Goal: Task Accomplishment & Management: Manage account settings

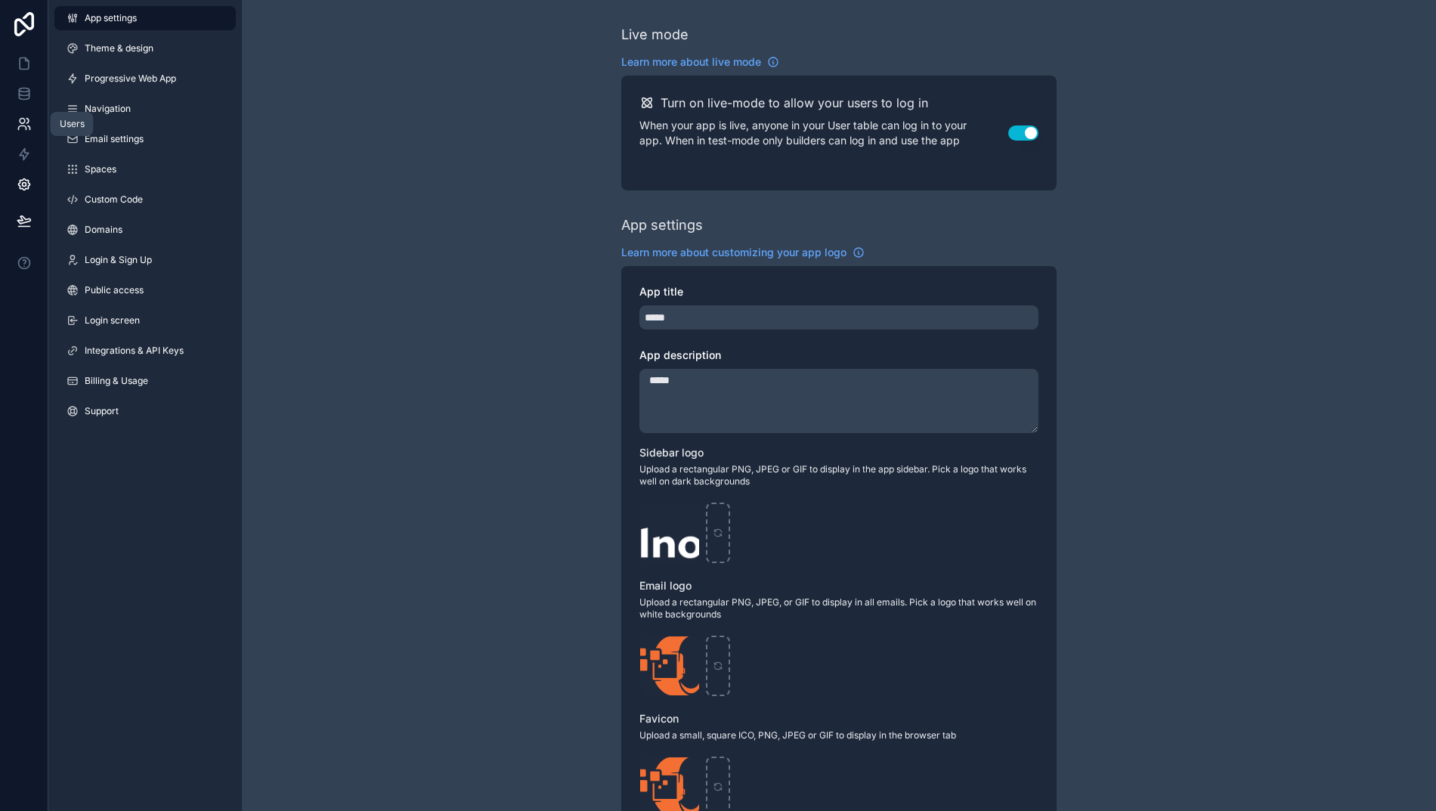
click at [20, 122] on icon at bounding box center [24, 123] width 15 height 15
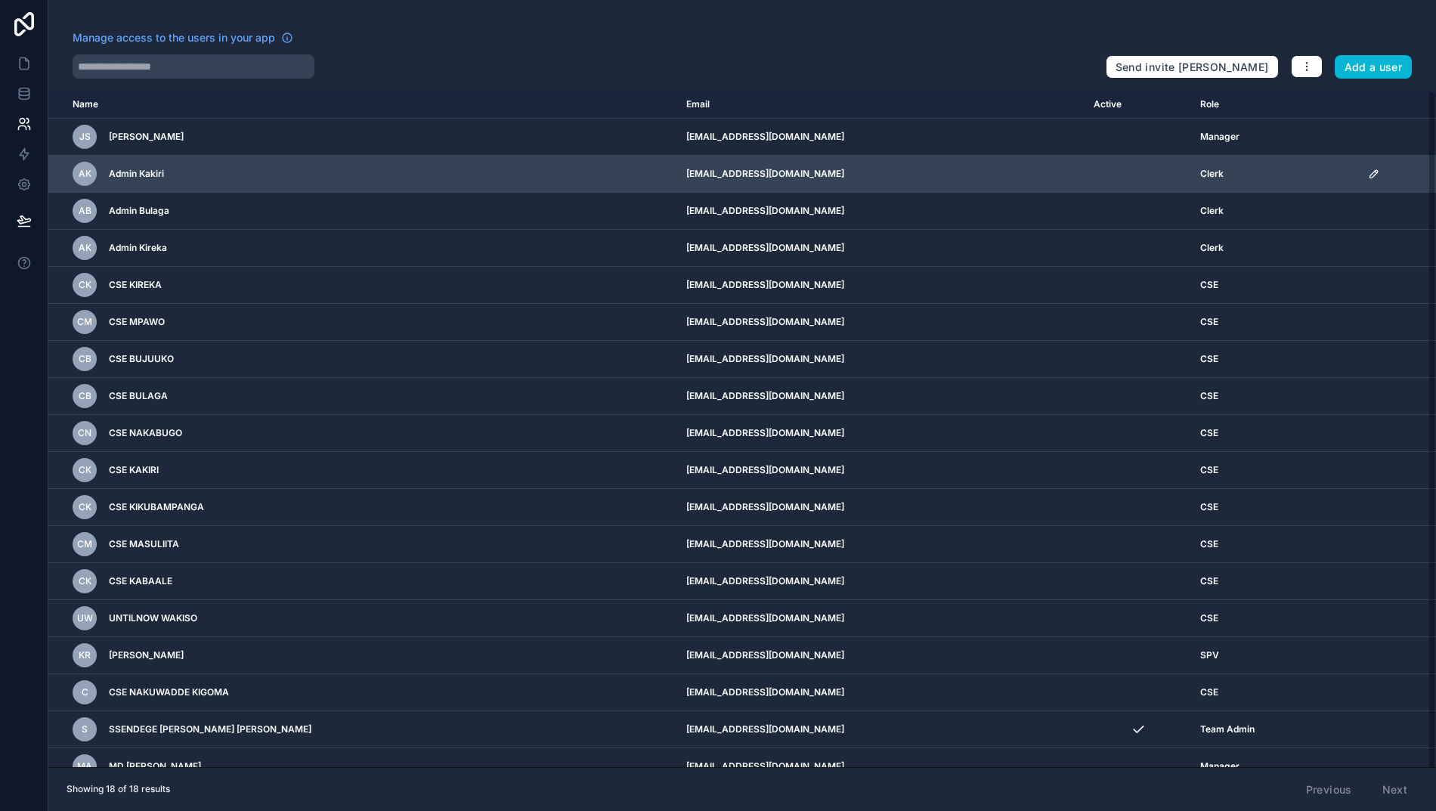
click at [1375, 173] on icon "scrollable content" at bounding box center [1374, 174] width 12 height 12
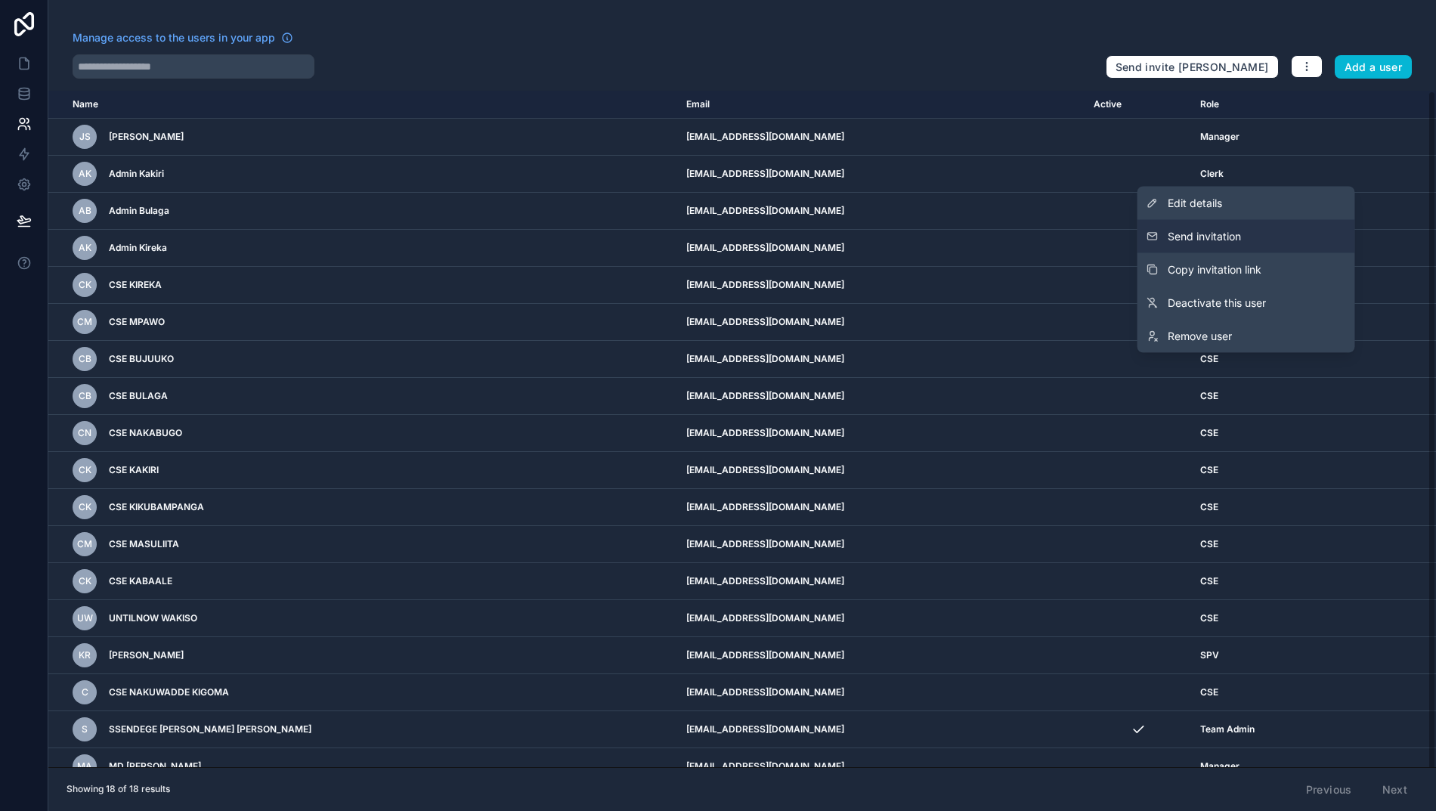
click at [1223, 237] on span "Send invitation" at bounding box center [1203, 236] width 73 height 15
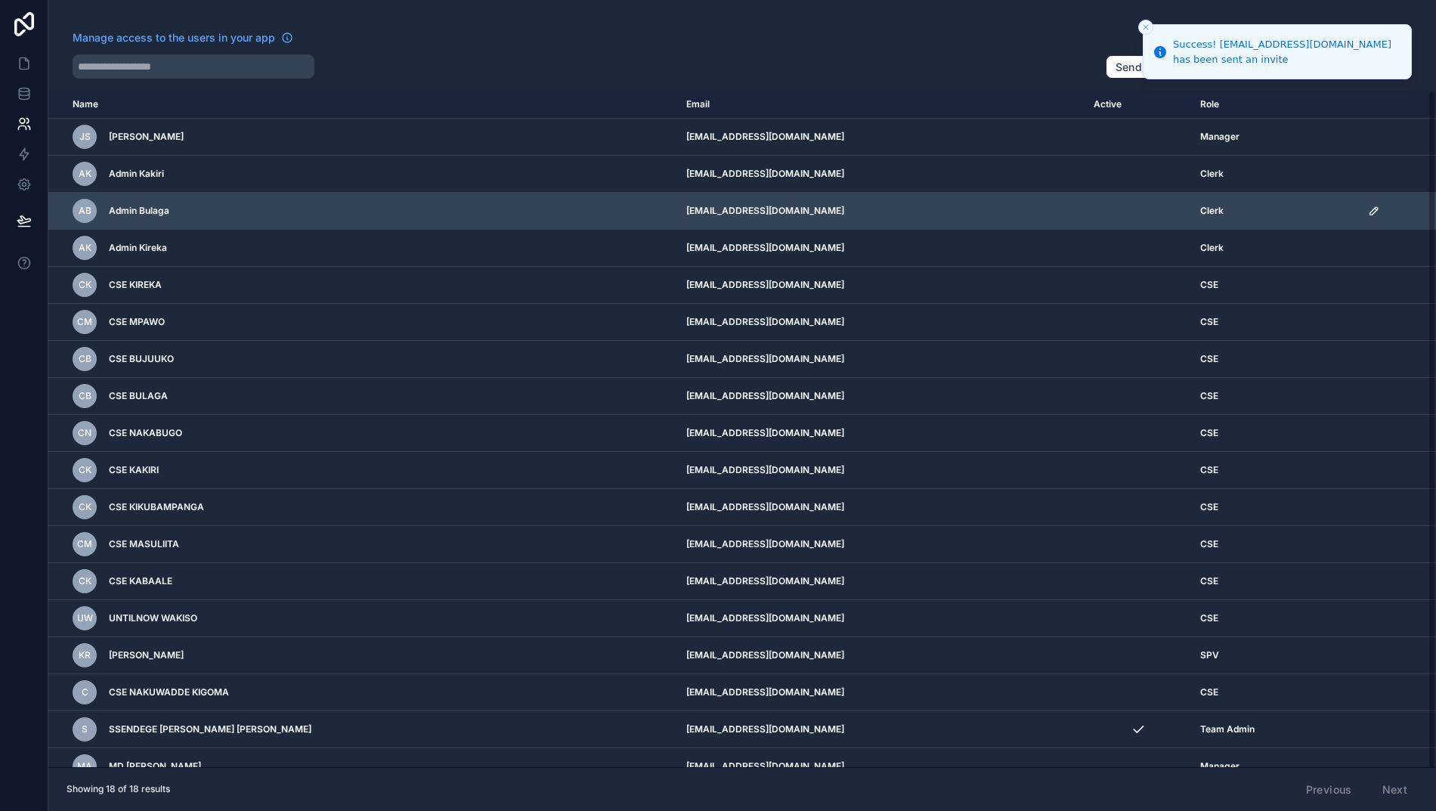
click at [1370, 210] on icon "scrollable content" at bounding box center [1374, 211] width 8 height 8
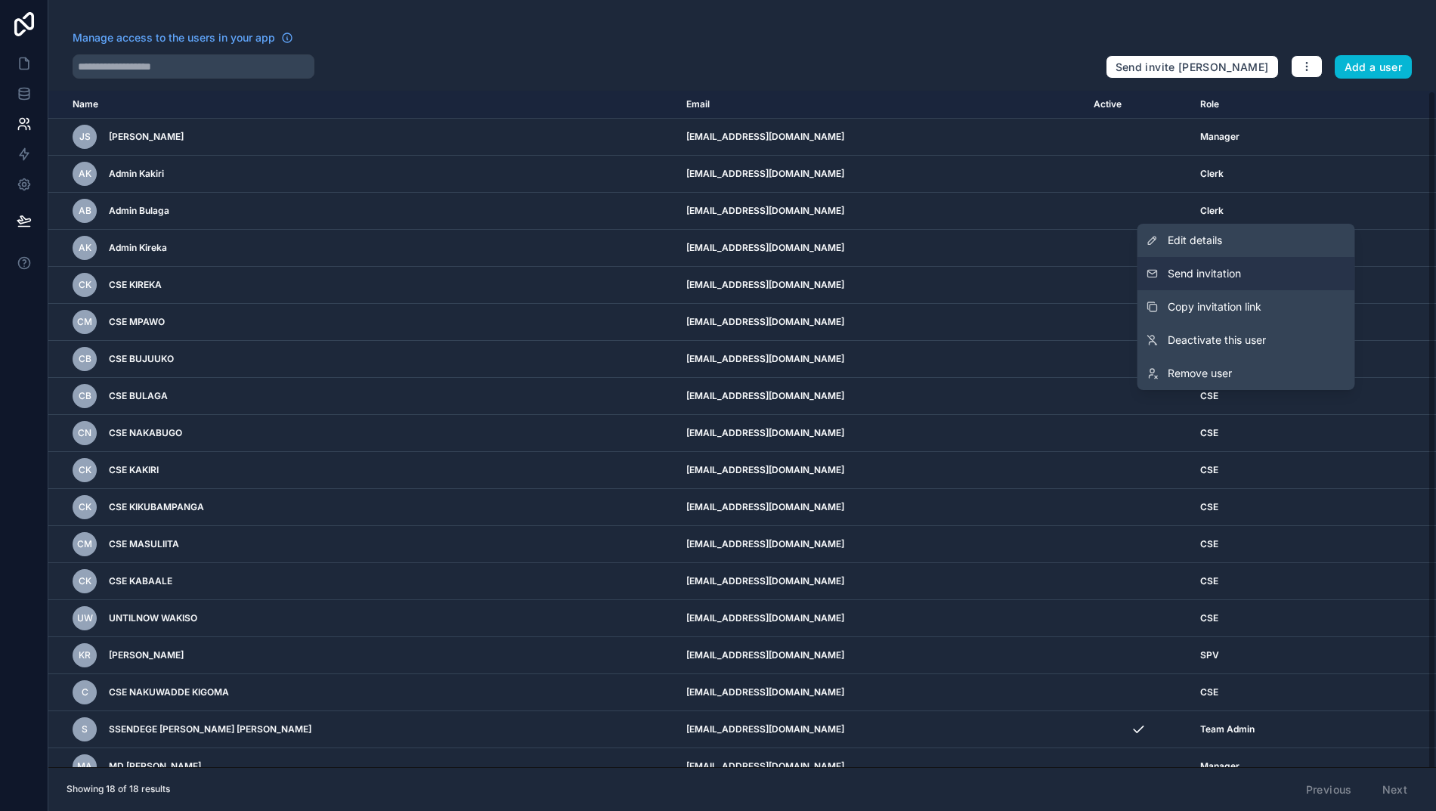
click at [1207, 277] on span "Send invitation" at bounding box center [1203, 273] width 73 height 15
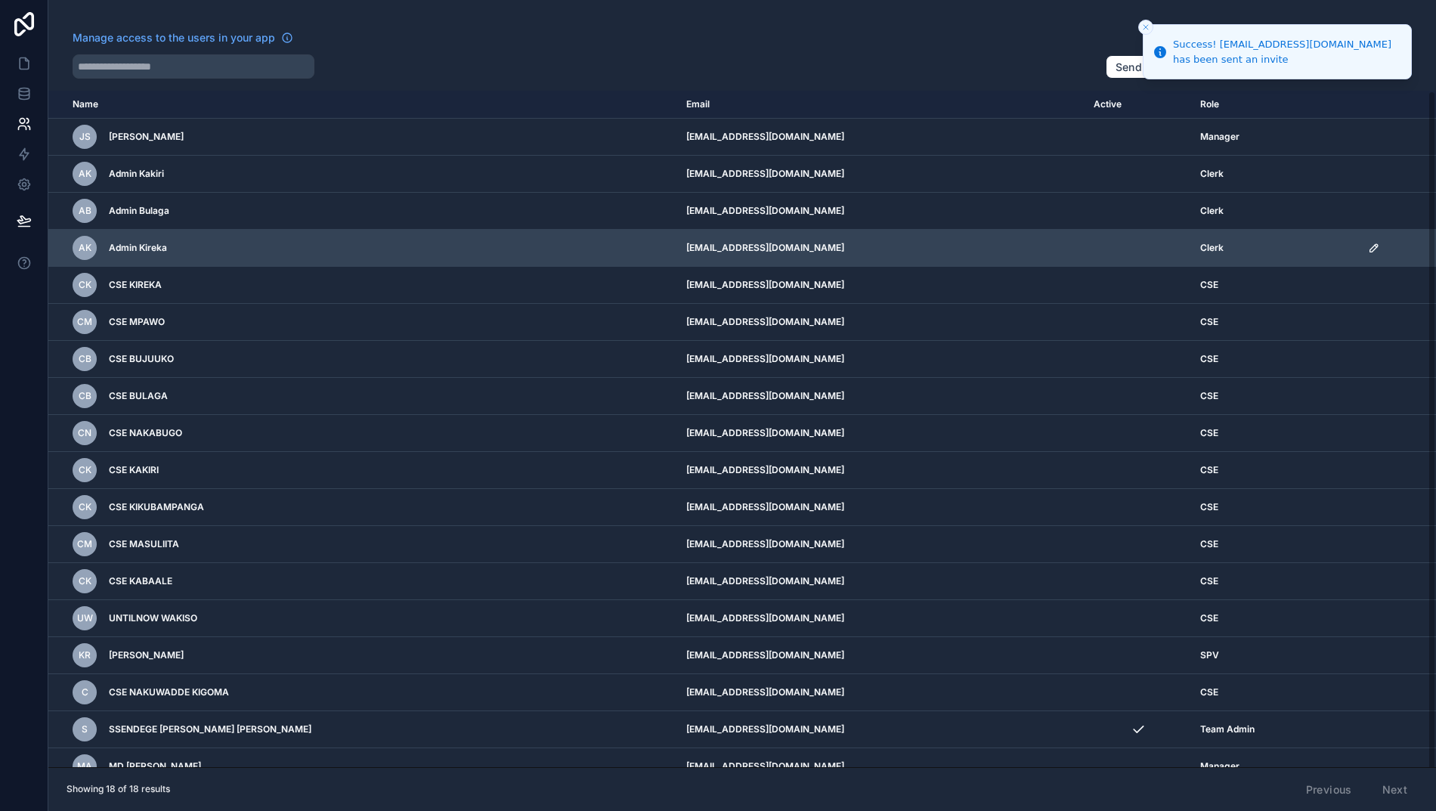
click at [1374, 245] on icon "scrollable content" at bounding box center [1374, 248] width 12 height 12
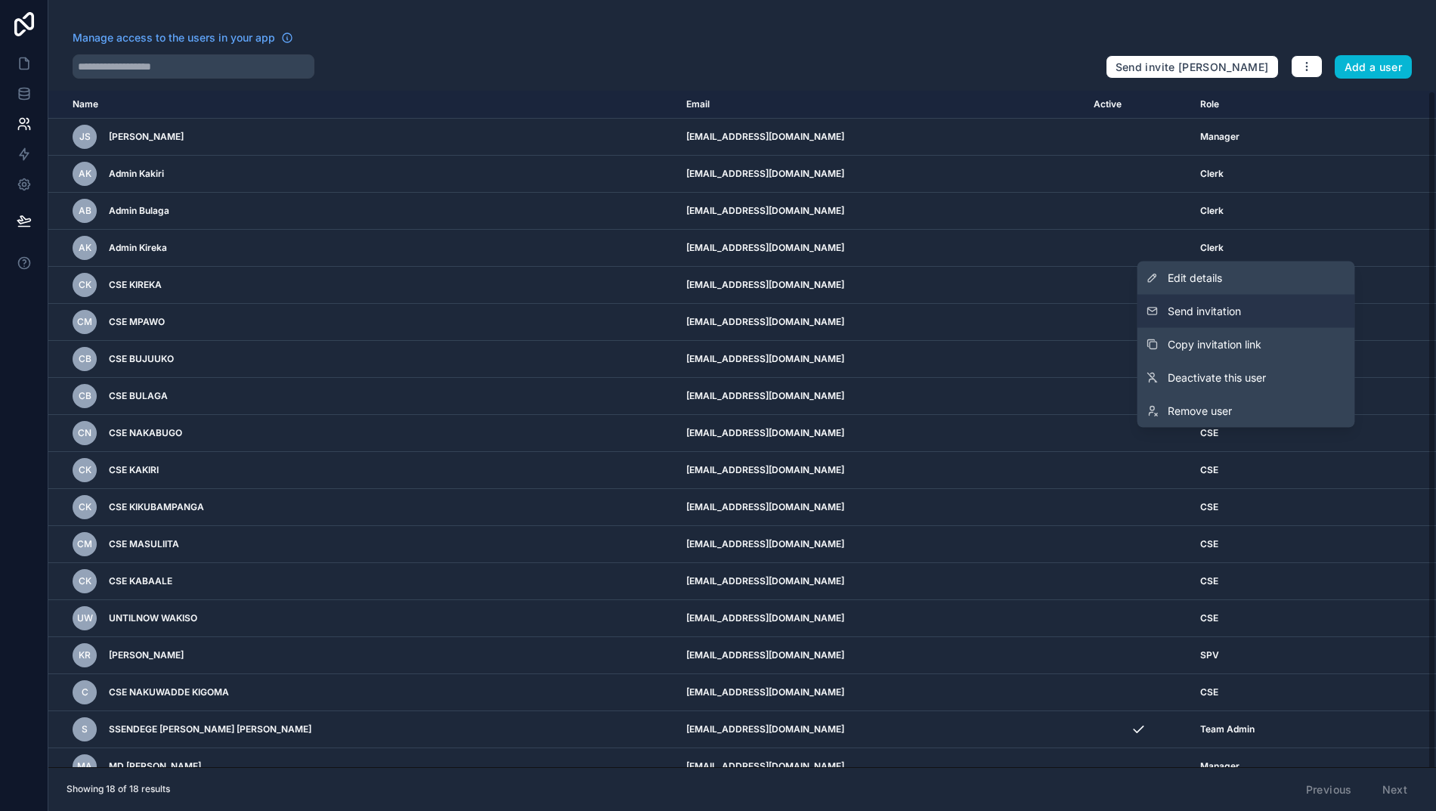
click at [1230, 311] on span "Send invitation" at bounding box center [1203, 311] width 73 height 15
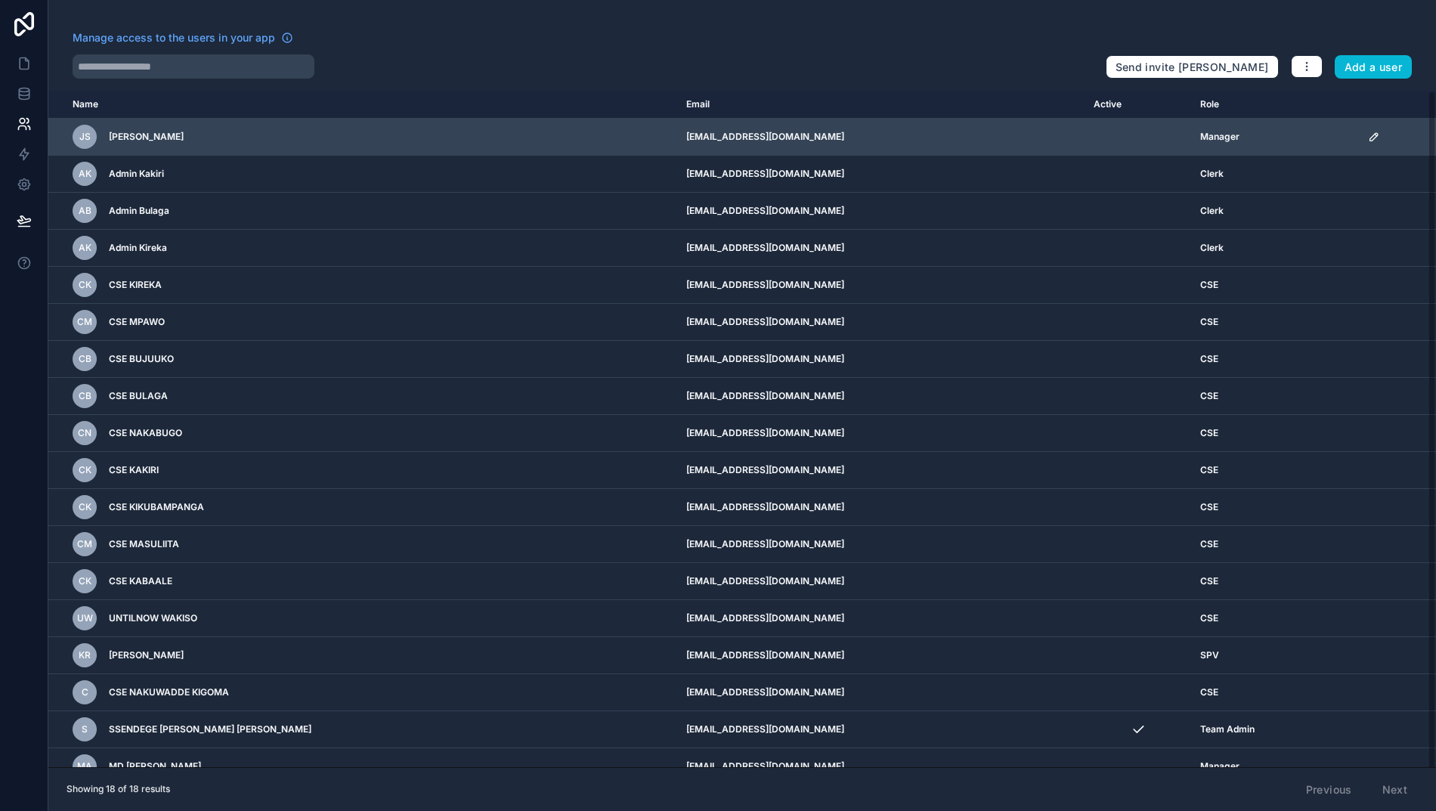
click at [1368, 140] on icon "scrollable content" at bounding box center [1374, 137] width 12 height 12
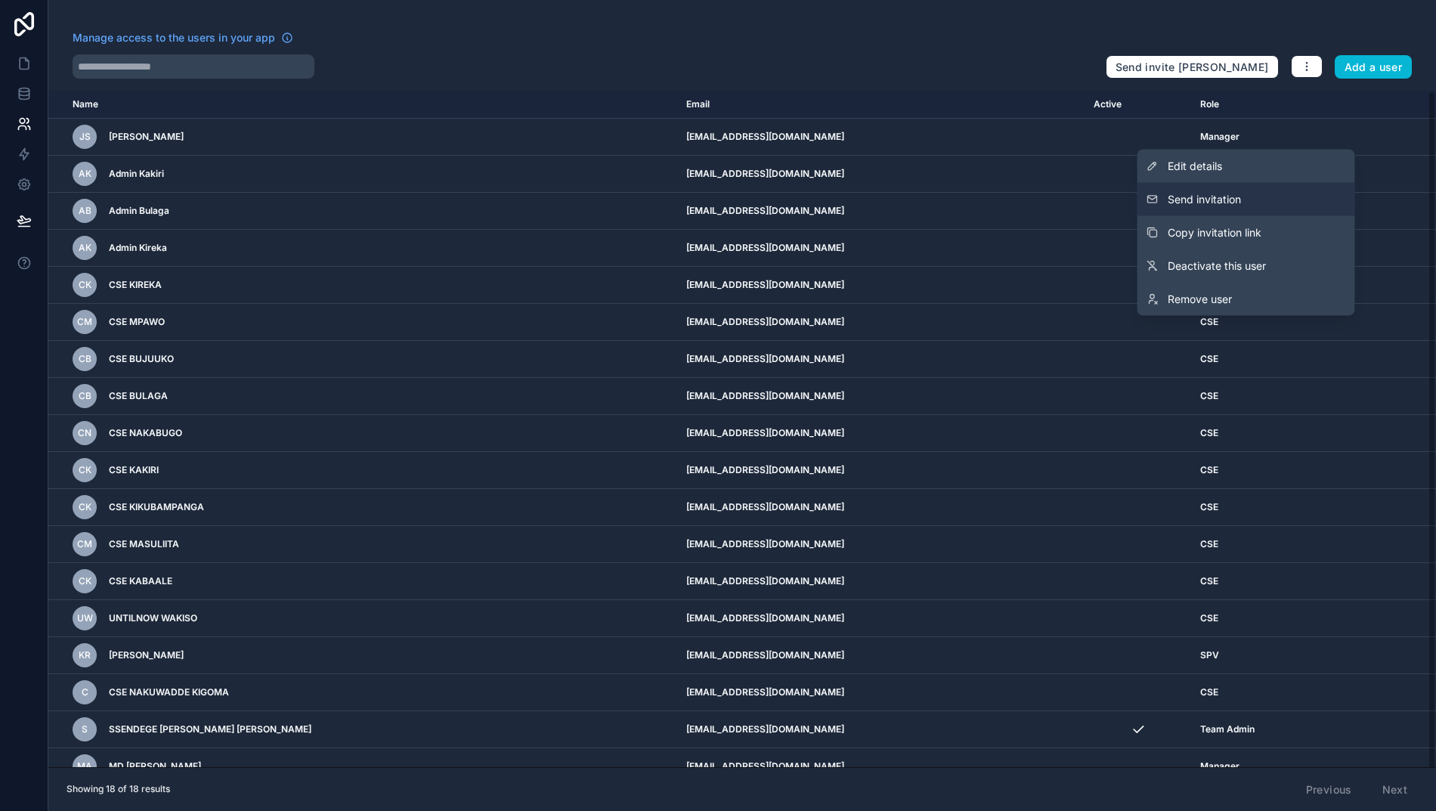
click at [1218, 203] on span "Send invitation" at bounding box center [1203, 199] width 73 height 15
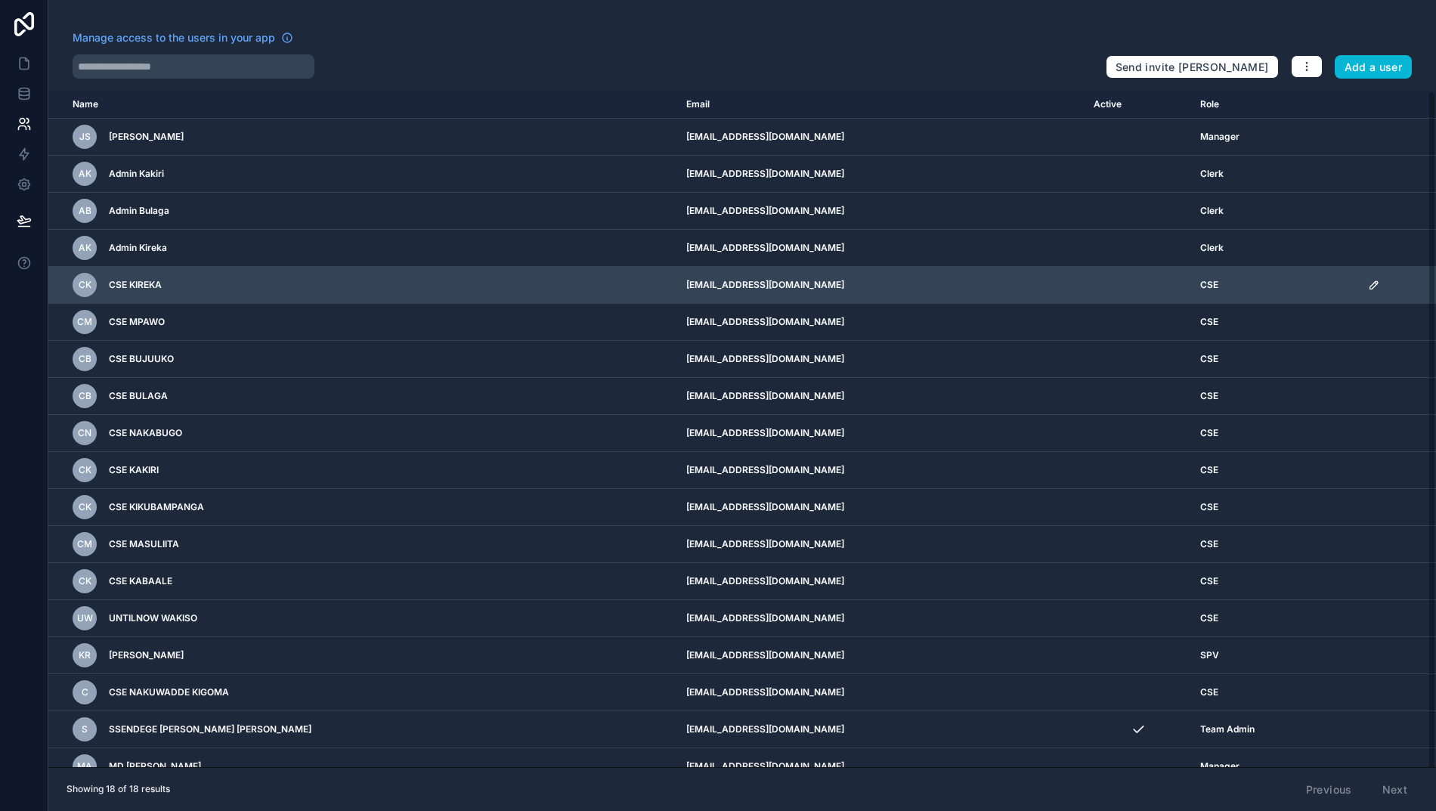
click at [1369, 287] on icon "scrollable content" at bounding box center [1374, 285] width 12 height 12
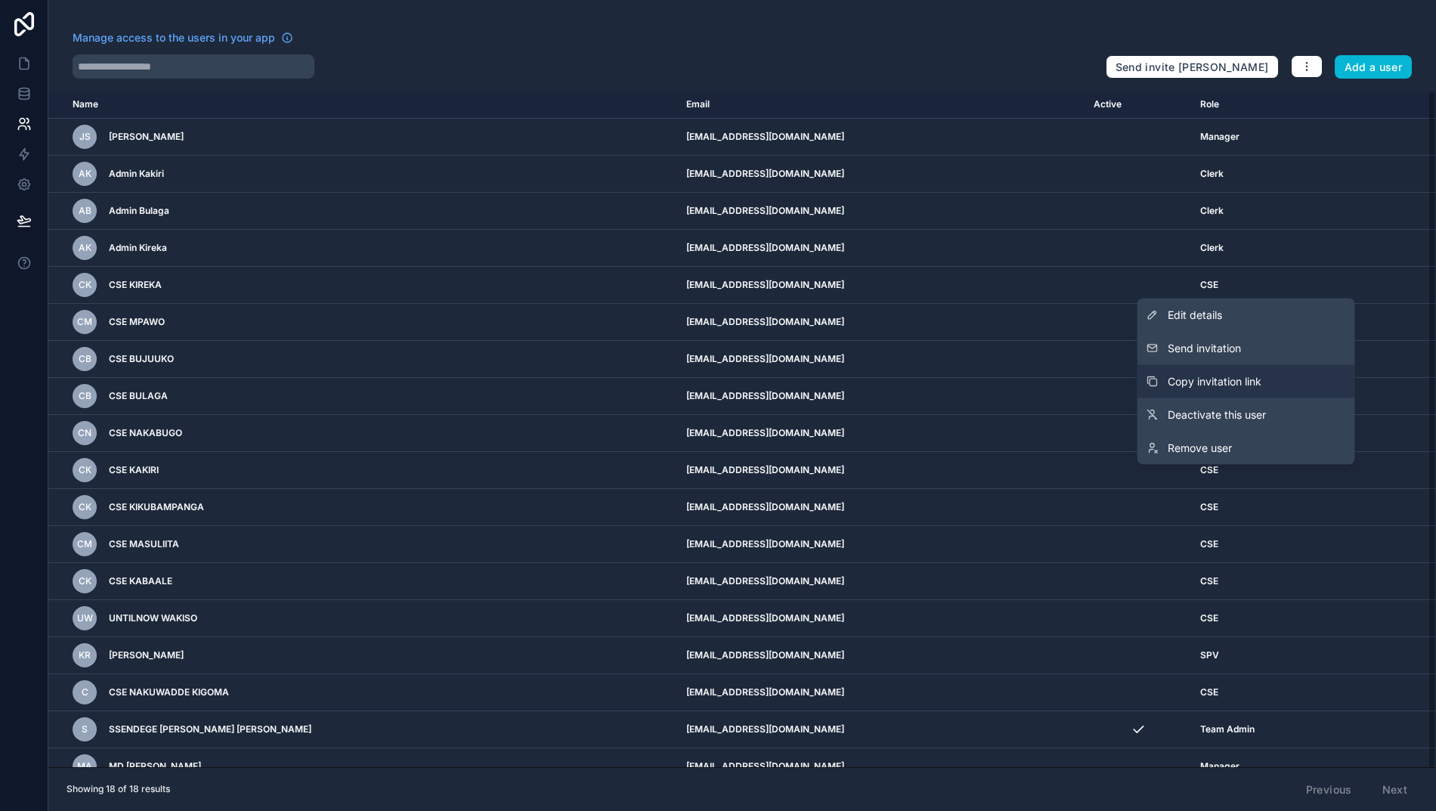
click at [1207, 382] on span "Copy invitation link" at bounding box center [1214, 381] width 94 height 15
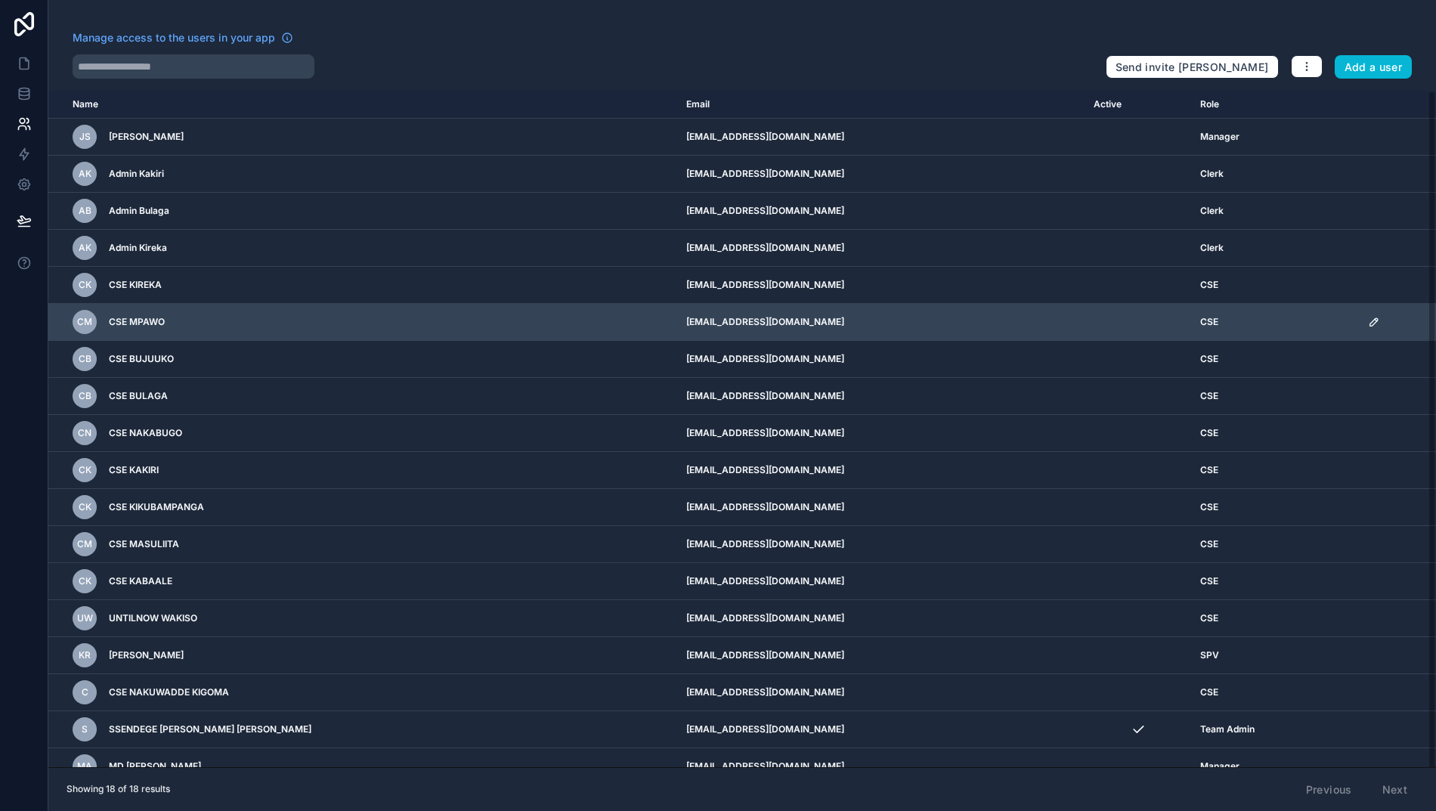
click at [1373, 324] on icon "scrollable content" at bounding box center [1374, 322] width 12 height 12
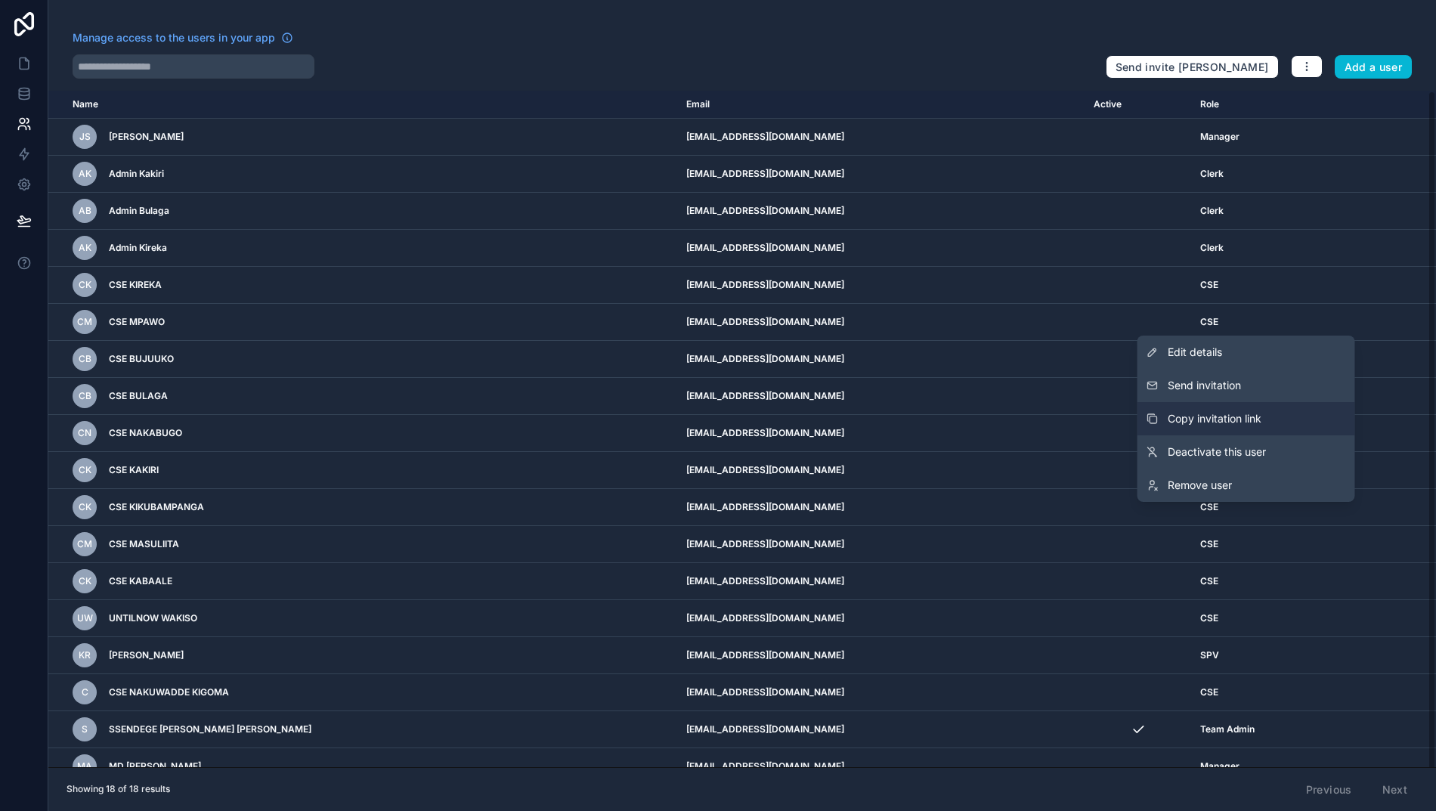
click at [1217, 418] on span "Copy invitation link" at bounding box center [1214, 418] width 94 height 15
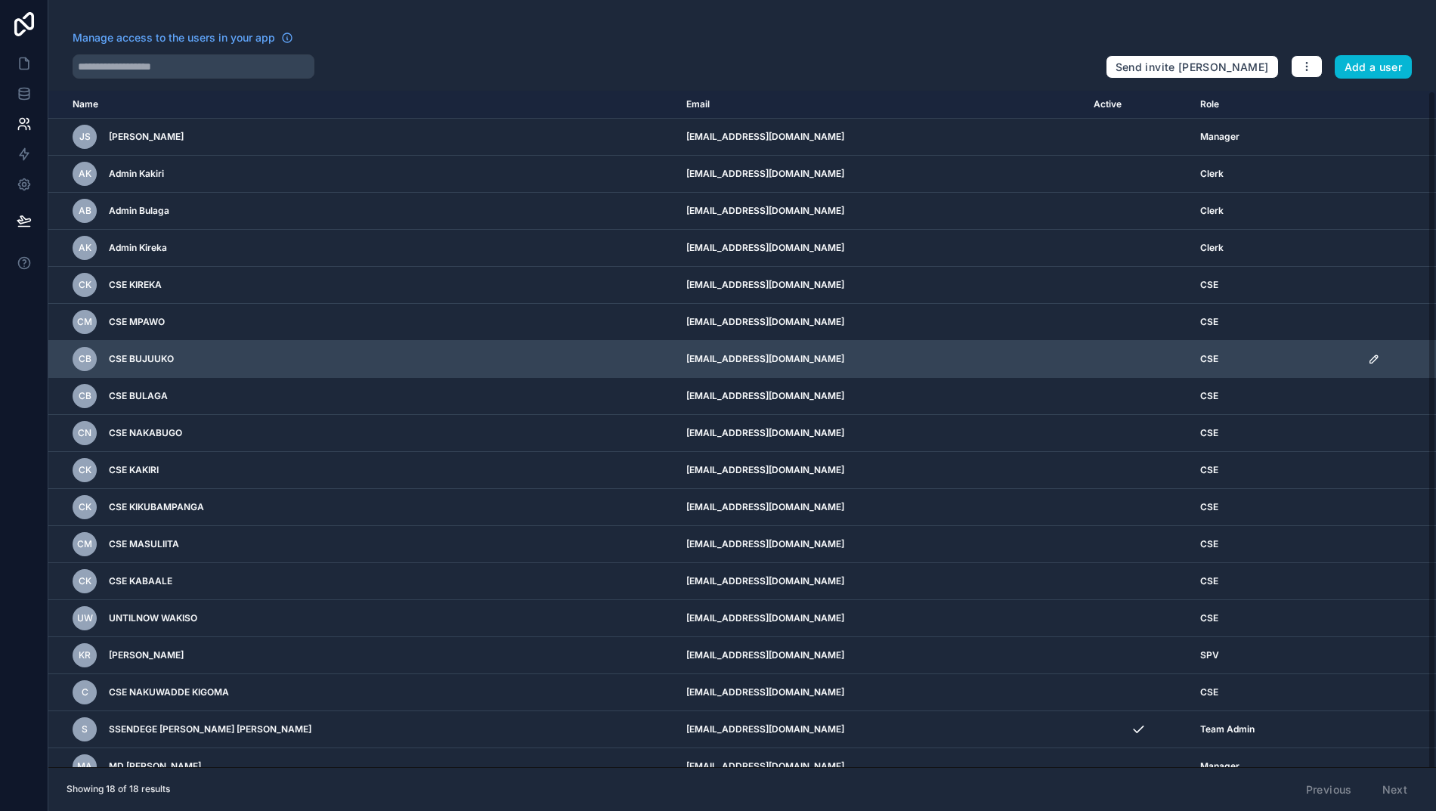
click at [1368, 361] on icon "scrollable content" at bounding box center [1374, 359] width 12 height 12
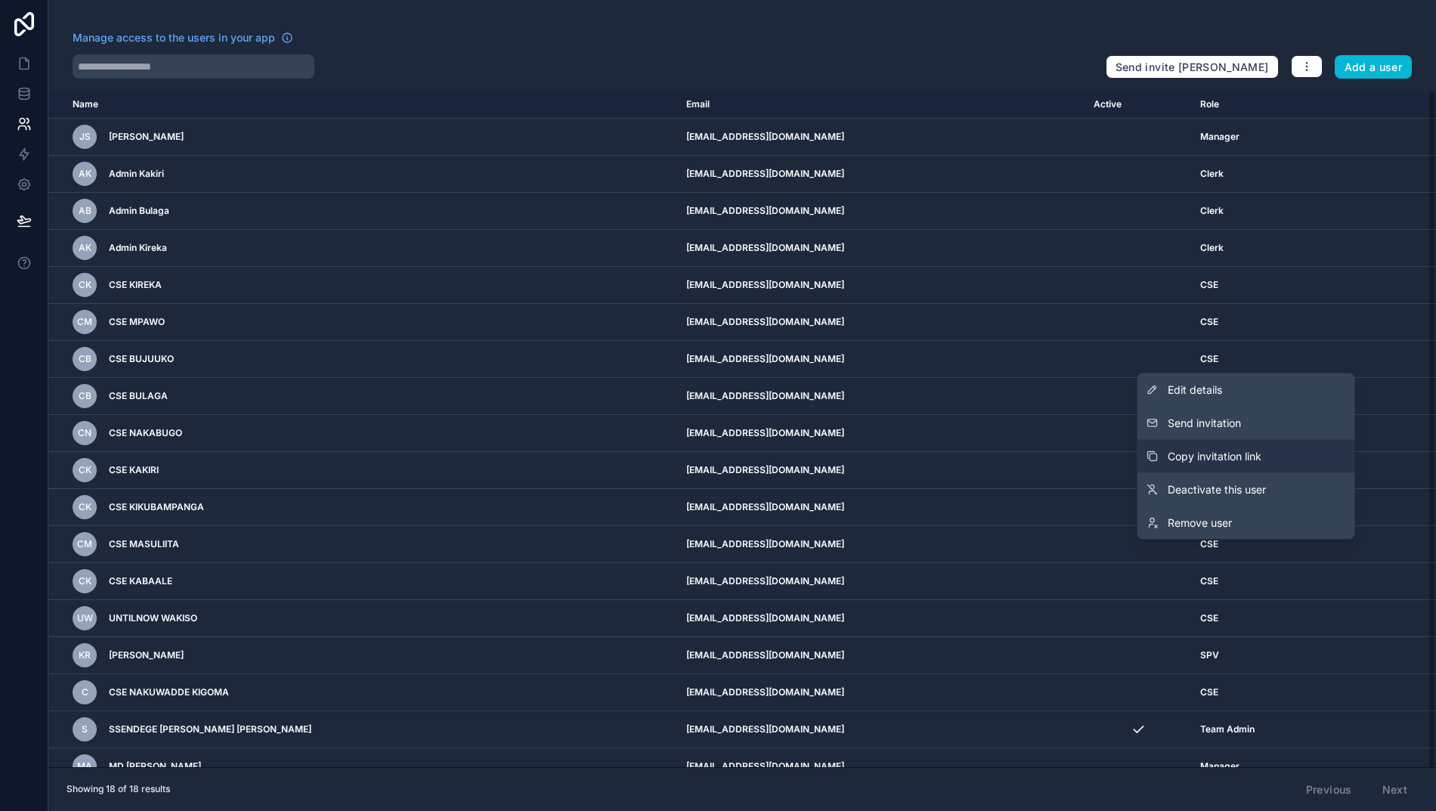
click at [1204, 462] on span "Copy invitation link" at bounding box center [1214, 456] width 94 height 15
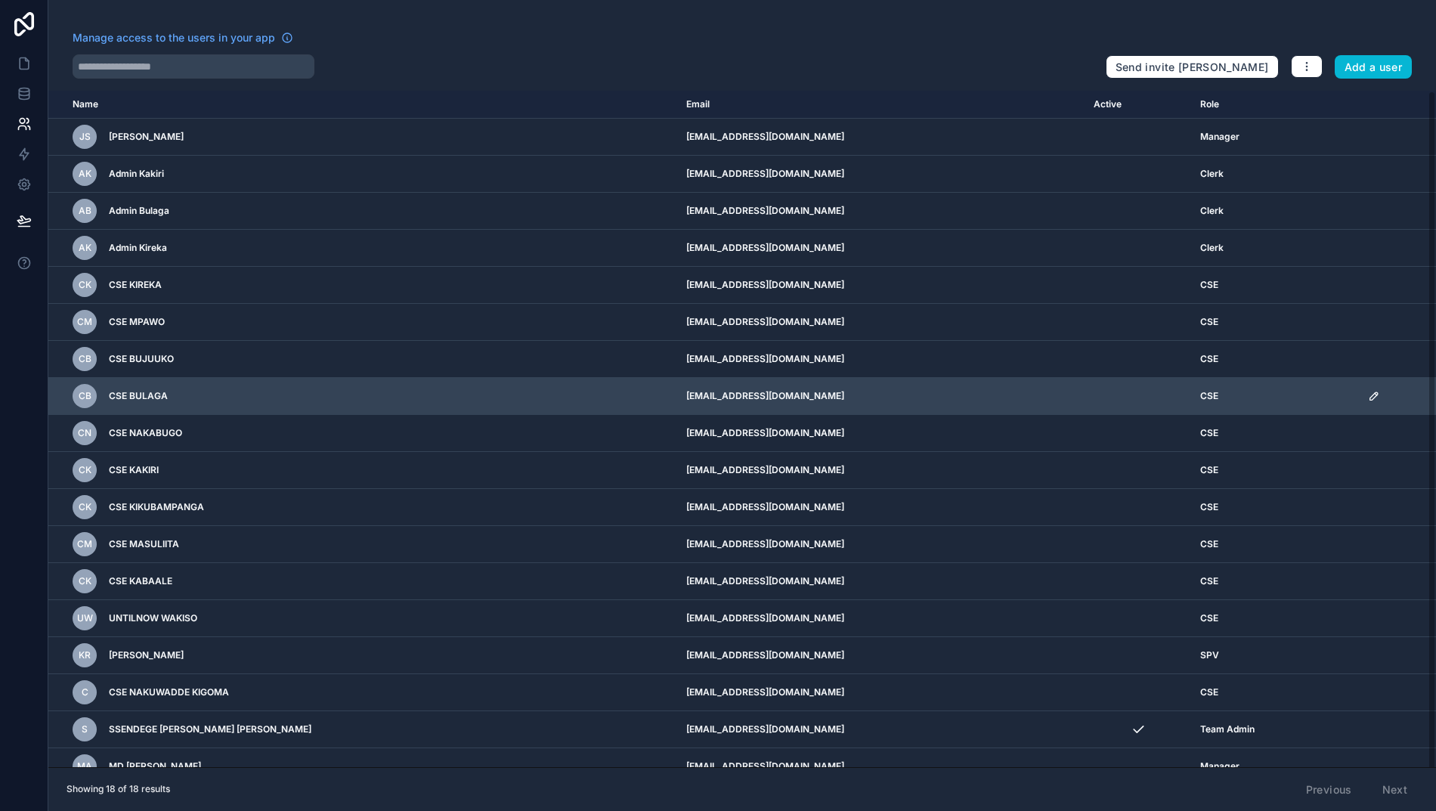
click at [1368, 396] on icon "scrollable content" at bounding box center [1374, 396] width 12 height 12
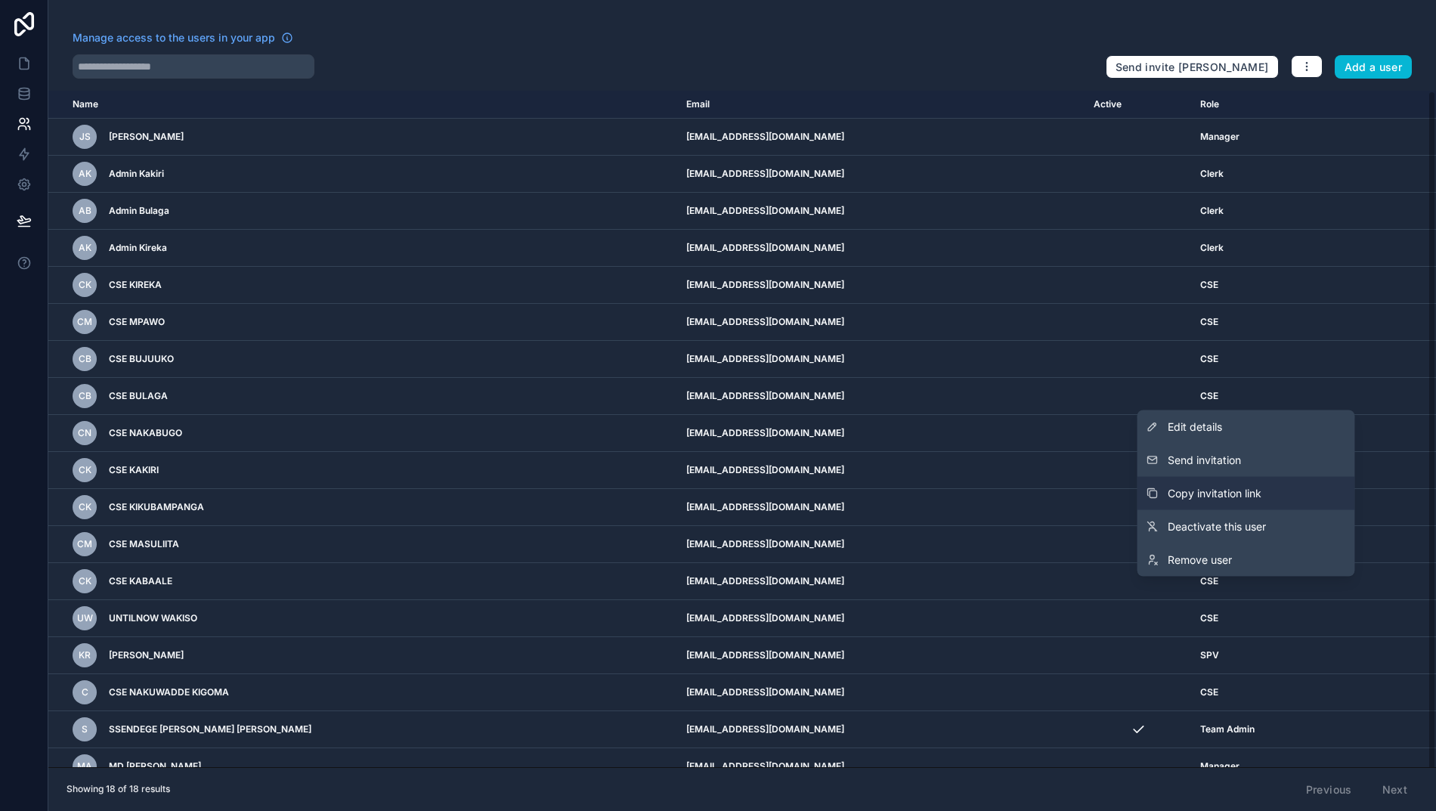
click at [1210, 494] on span "Copy invitation link" at bounding box center [1214, 493] width 94 height 15
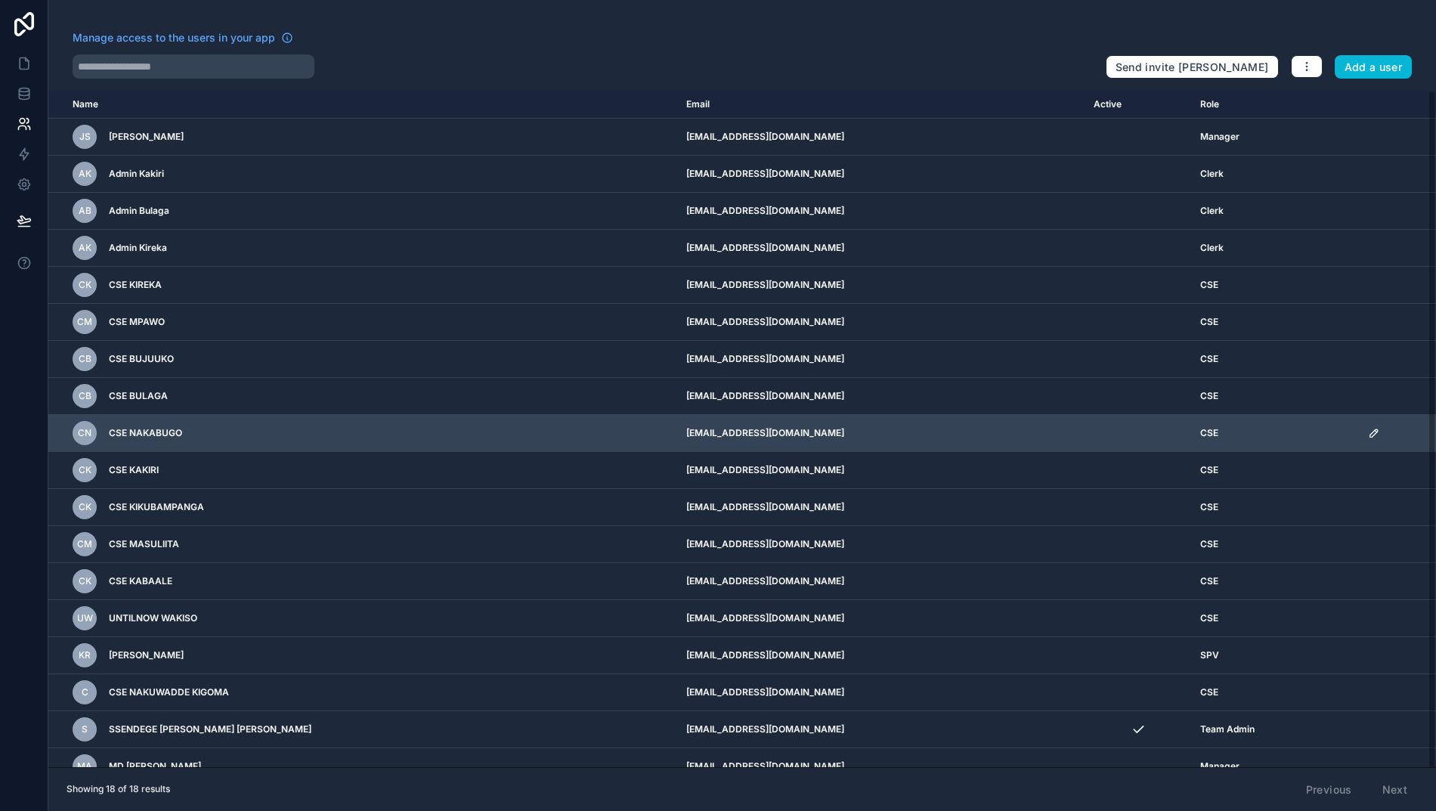
click at [1370, 432] on icon "scrollable content" at bounding box center [1374, 433] width 12 height 12
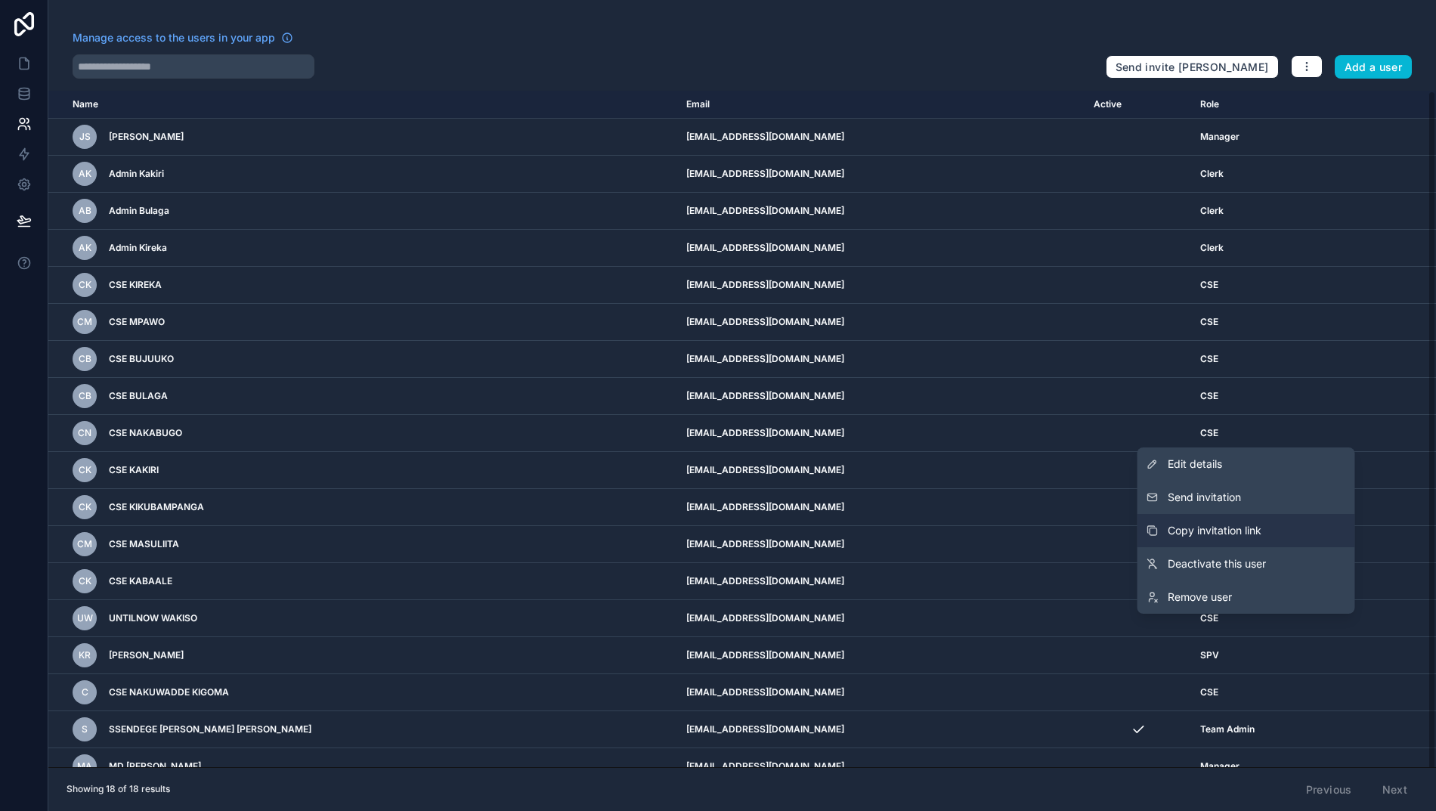
click at [1218, 527] on span "Copy invitation link" at bounding box center [1214, 530] width 94 height 15
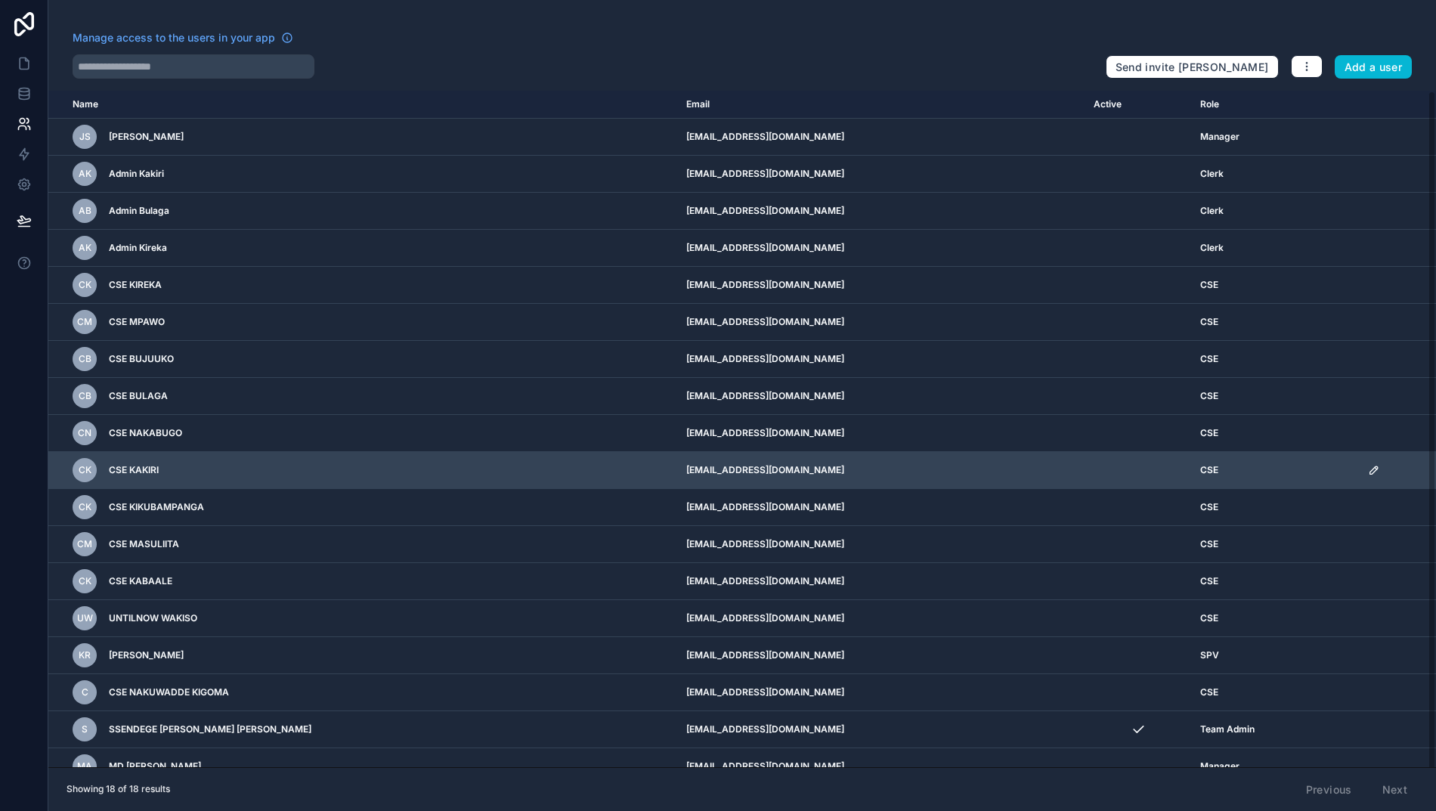
click at [1370, 472] on icon "scrollable content" at bounding box center [1374, 470] width 8 height 8
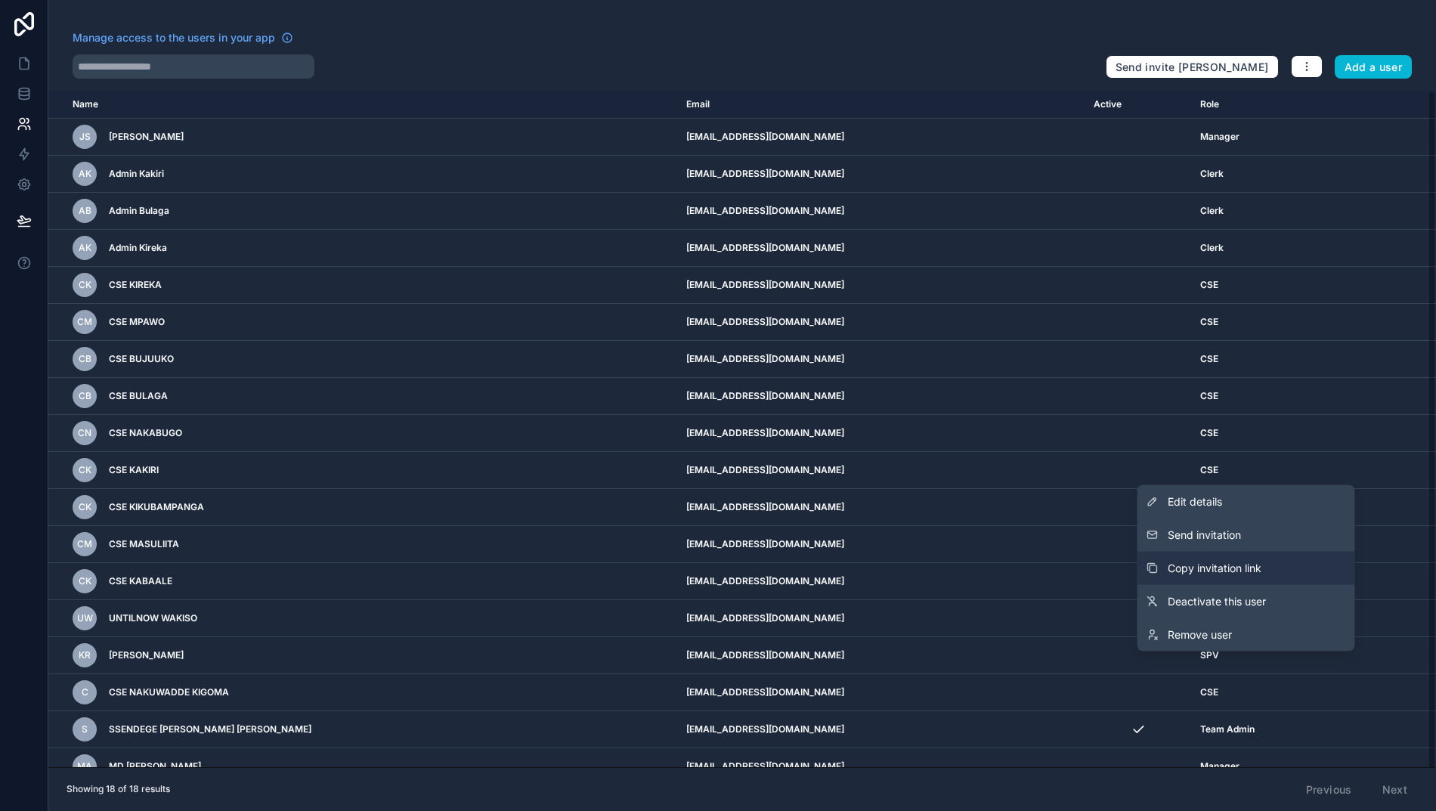
click at [1207, 568] on span "Copy invitation link" at bounding box center [1214, 568] width 94 height 15
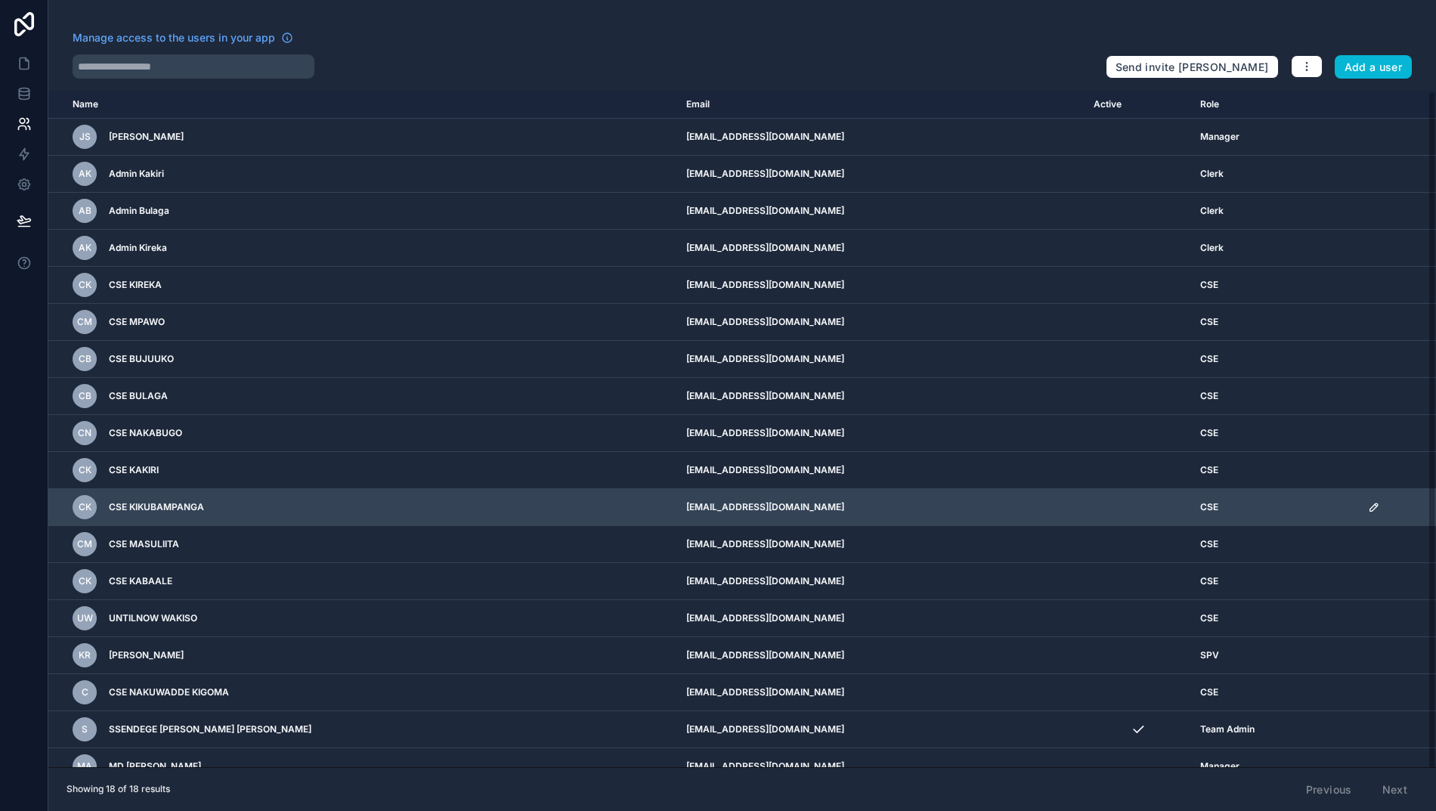
click at [1368, 511] on icon "scrollable content" at bounding box center [1374, 507] width 12 height 12
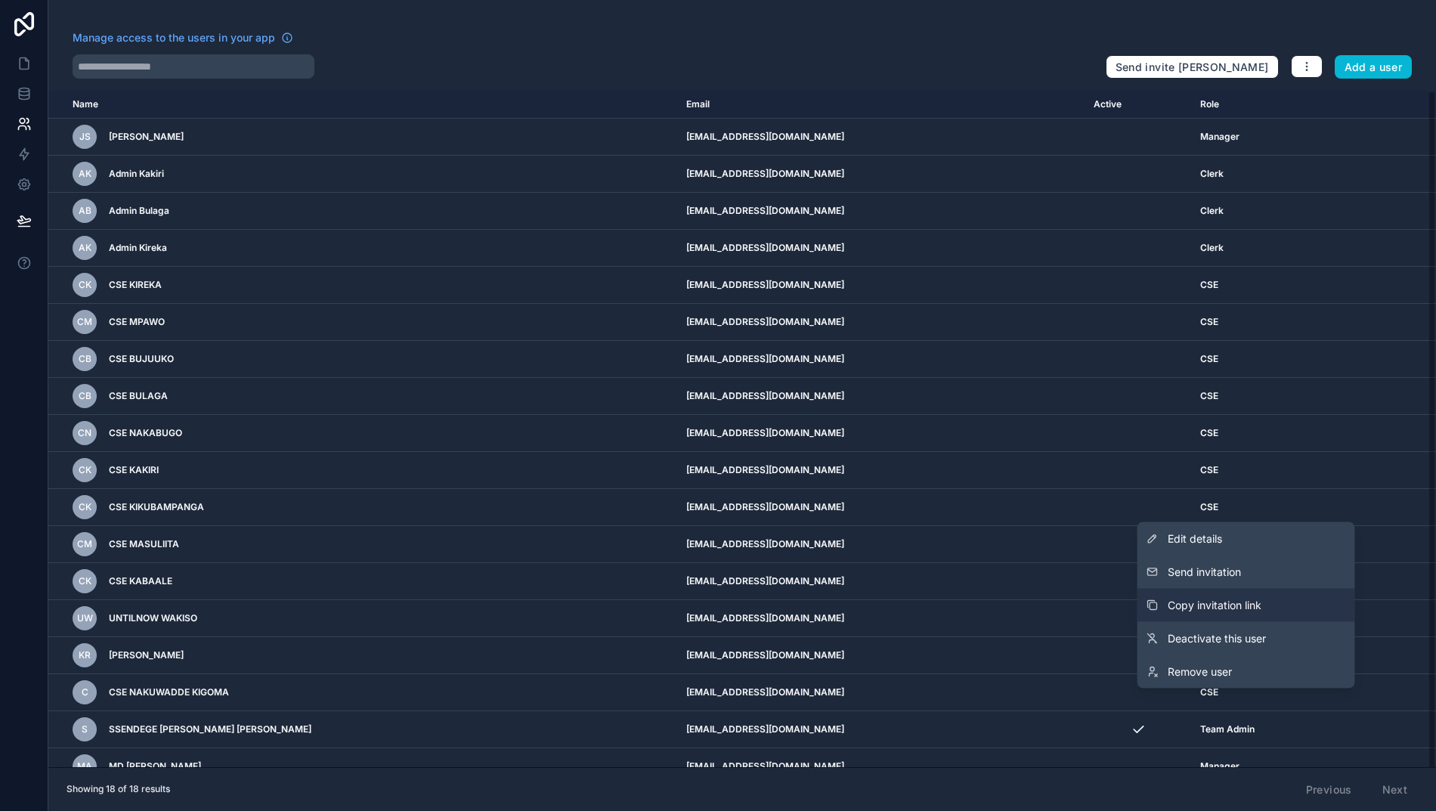
click at [1201, 608] on span "Copy invitation link" at bounding box center [1214, 605] width 94 height 15
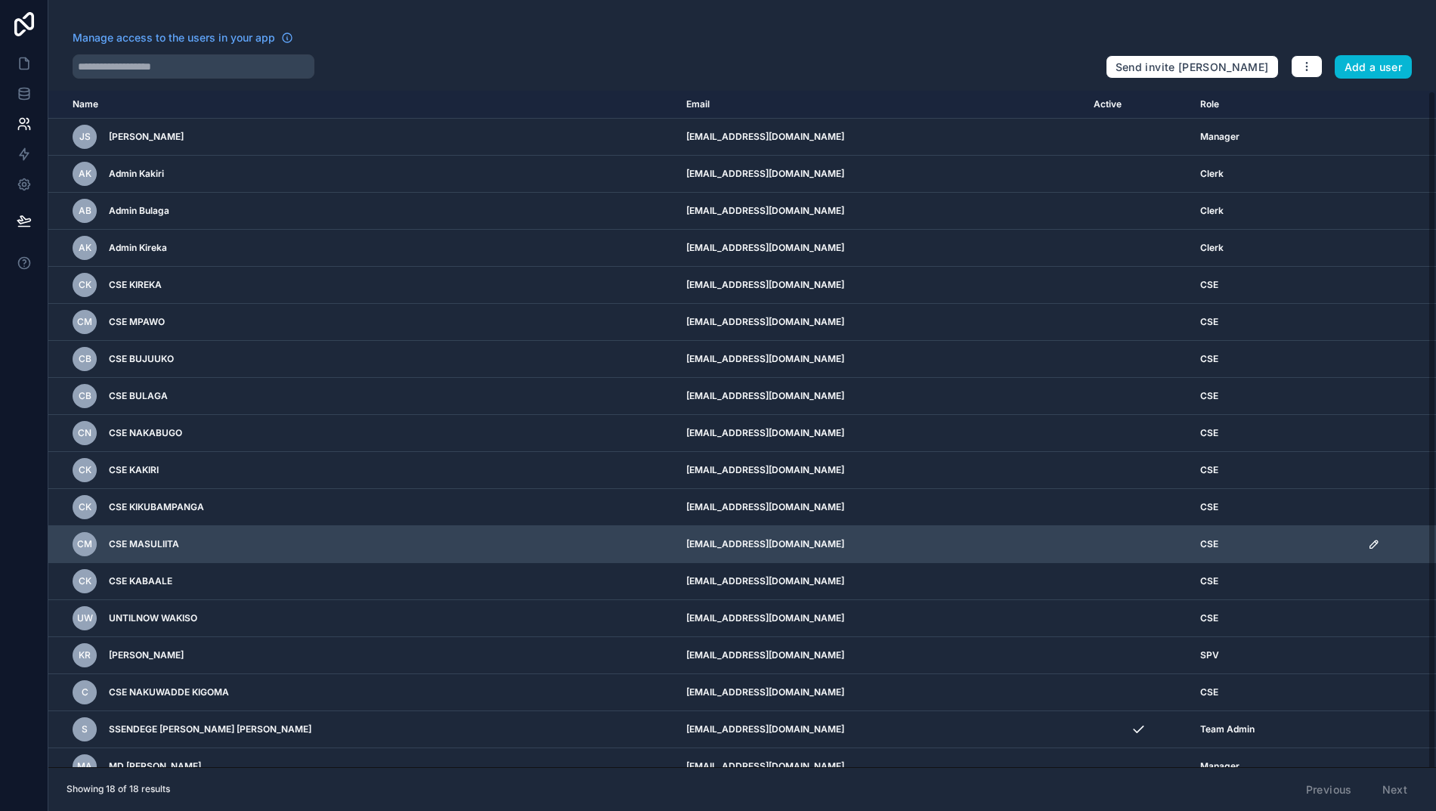
click at [1370, 545] on icon "scrollable content" at bounding box center [1374, 544] width 12 height 12
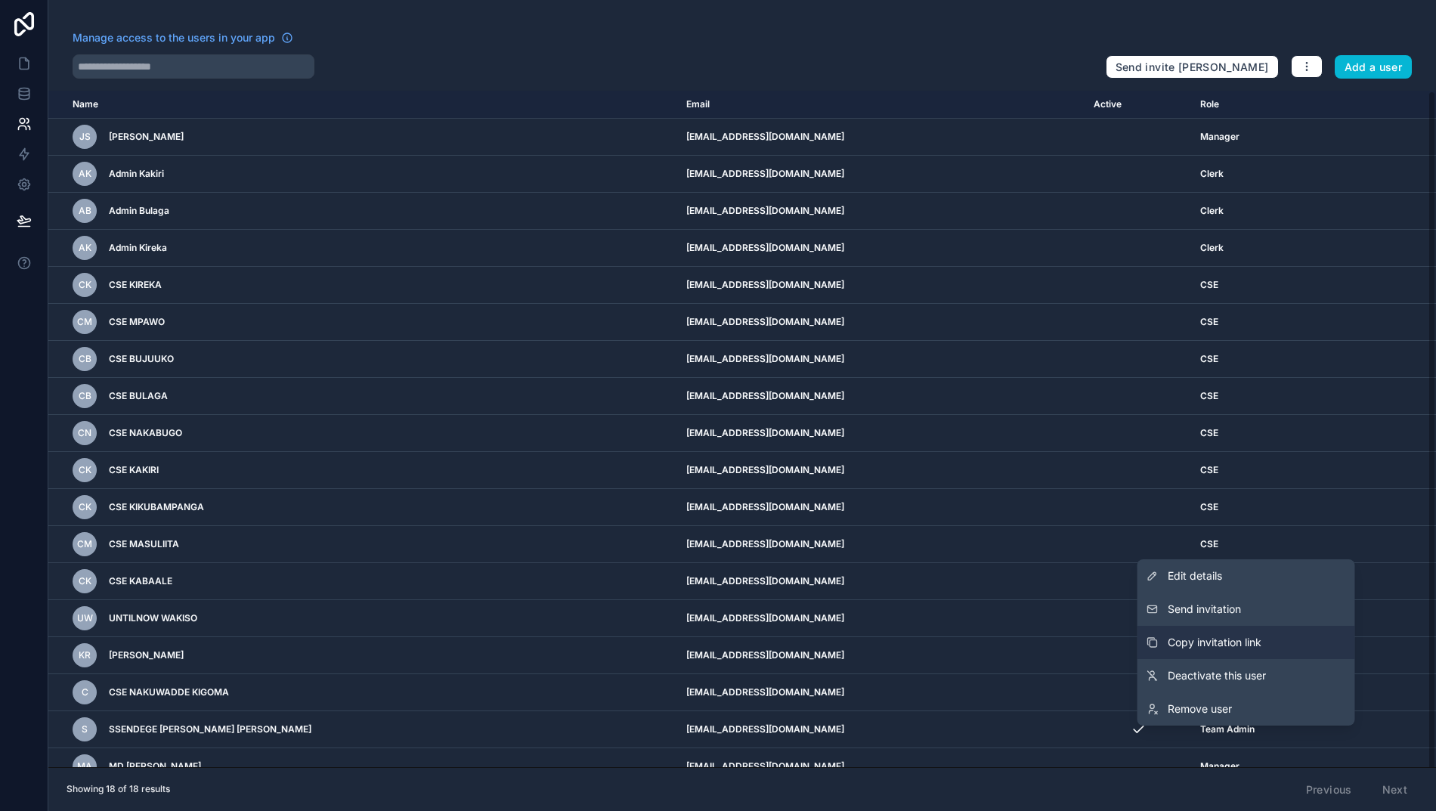
click at [1201, 645] on span "Copy invitation link" at bounding box center [1214, 642] width 94 height 15
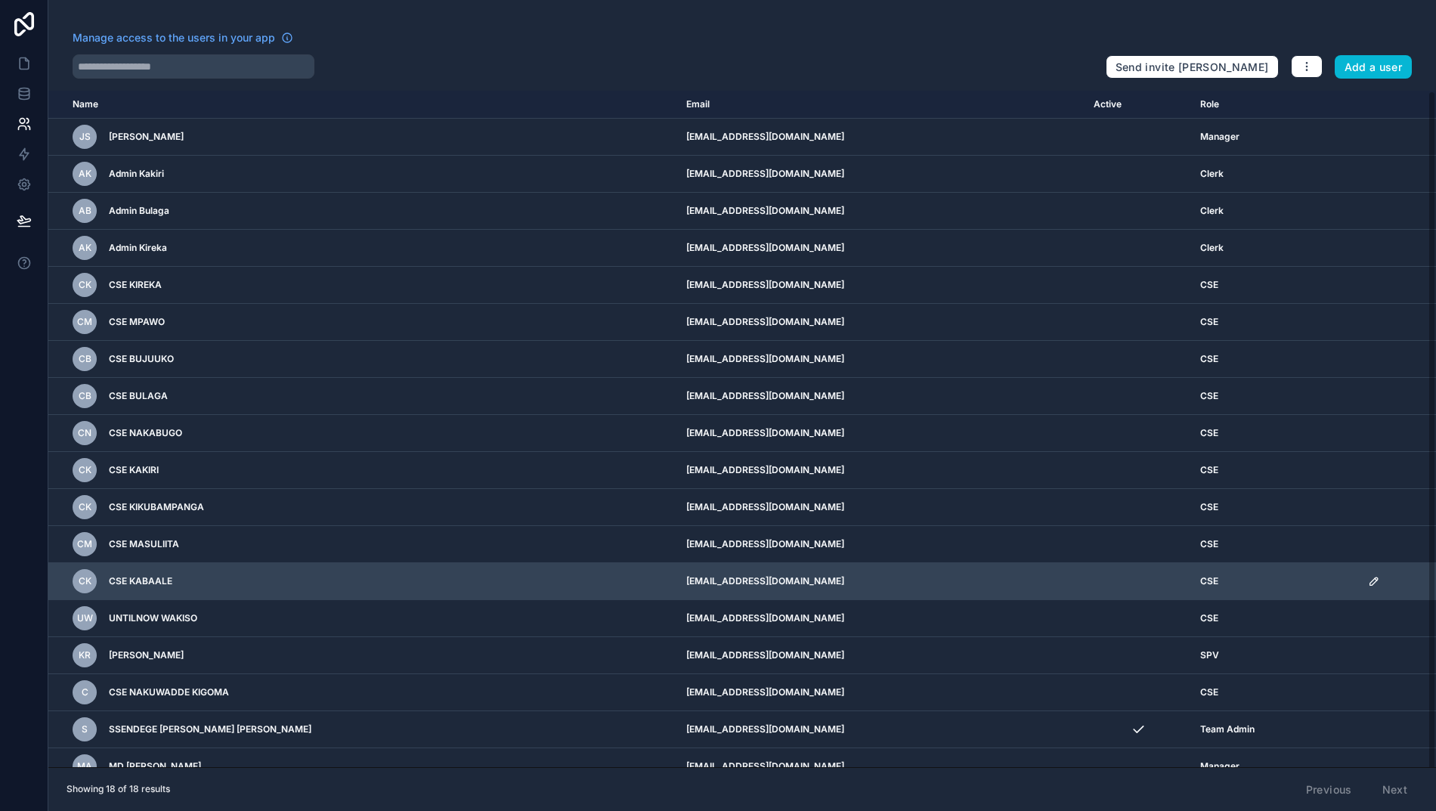
click at [1368, 583] on icon "scrollable content" at bounding box center [1374, 581] width 12 height 12
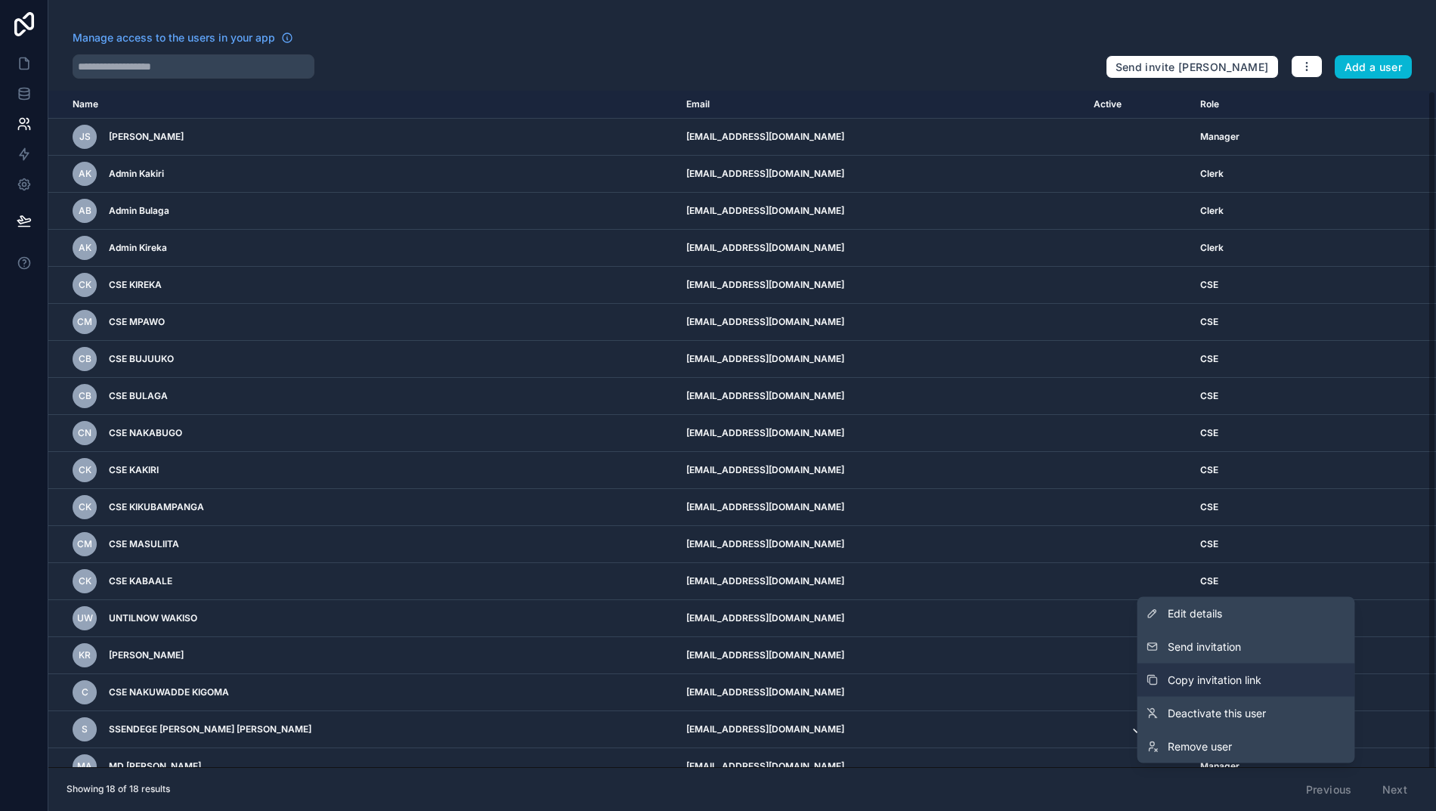
click at [1194, 676] on span "Copy invitation link" at bounding box center [1214, 679] width 94 height 15
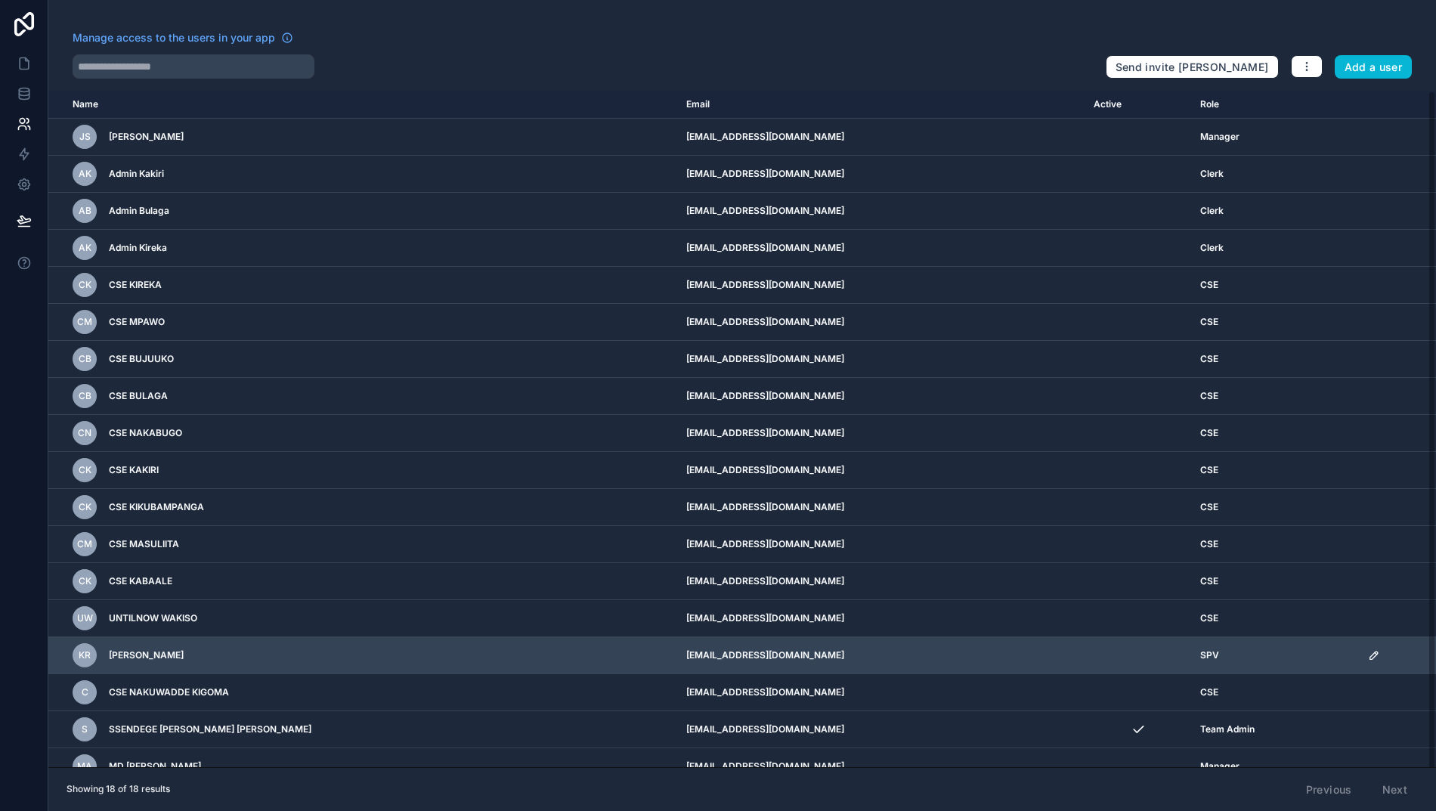
click at [1370, 657] on icon "scrollable content" at bounding box center [1374, 655] width 12 height 12
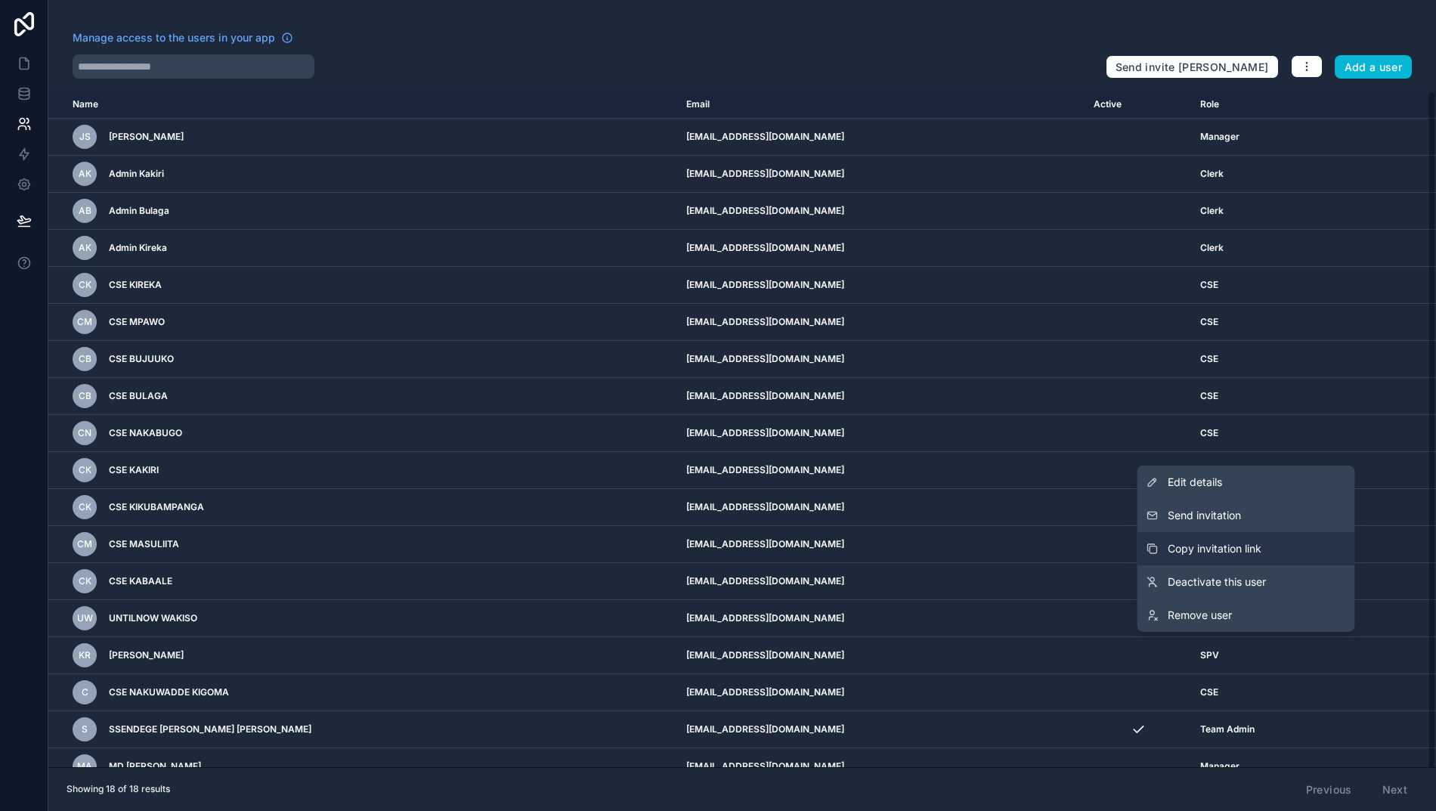
click at [1217, 556] on span "Copy invitation link" at bounding box center [1214, 548] width 94 height 15
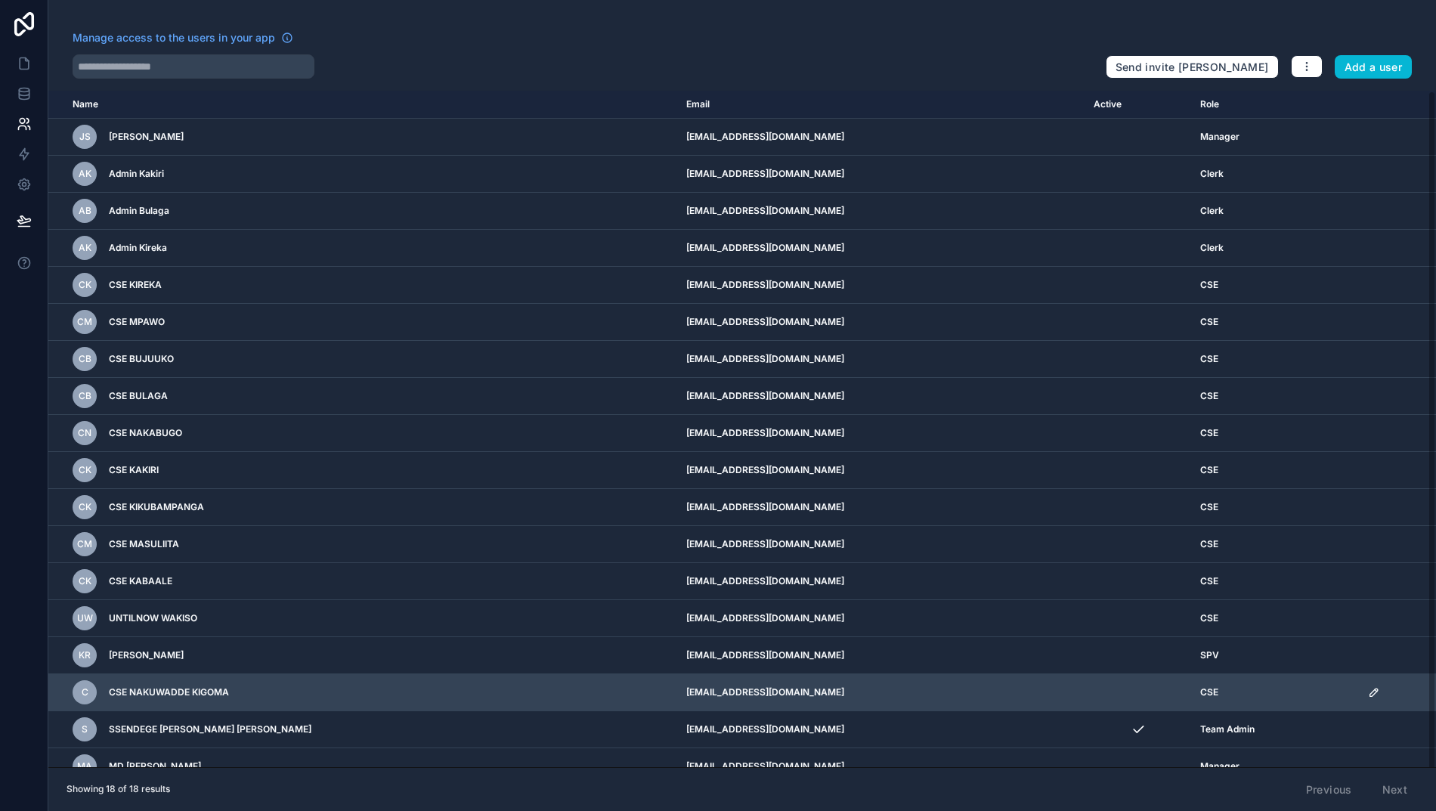
click at [1368, 695] on icon "scrollable content" at bounding box center [1374, 692] width 12 height 12
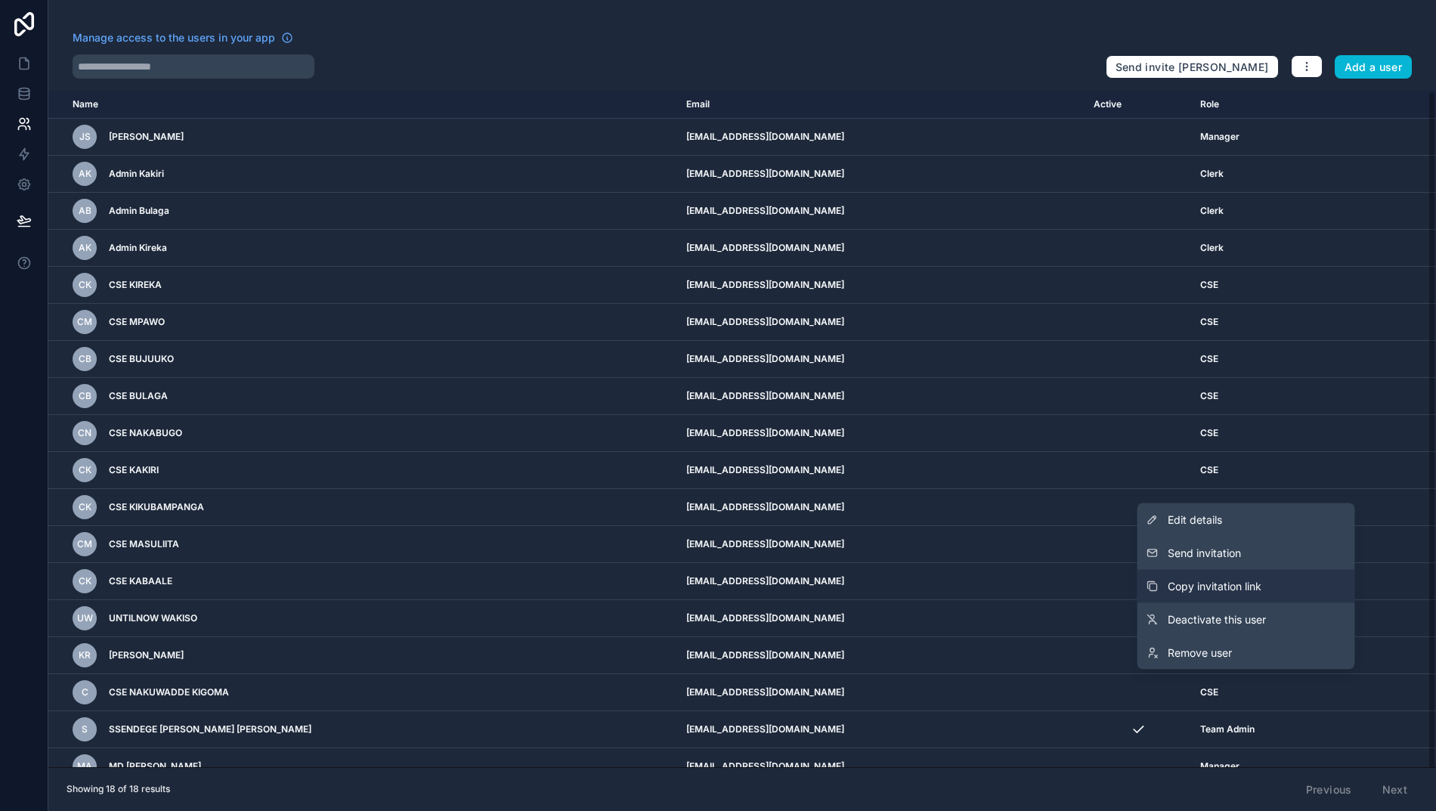
click at [1227, 594] on span "Copy invitation link" at bounding box center [1214, 586] width 94 height 15
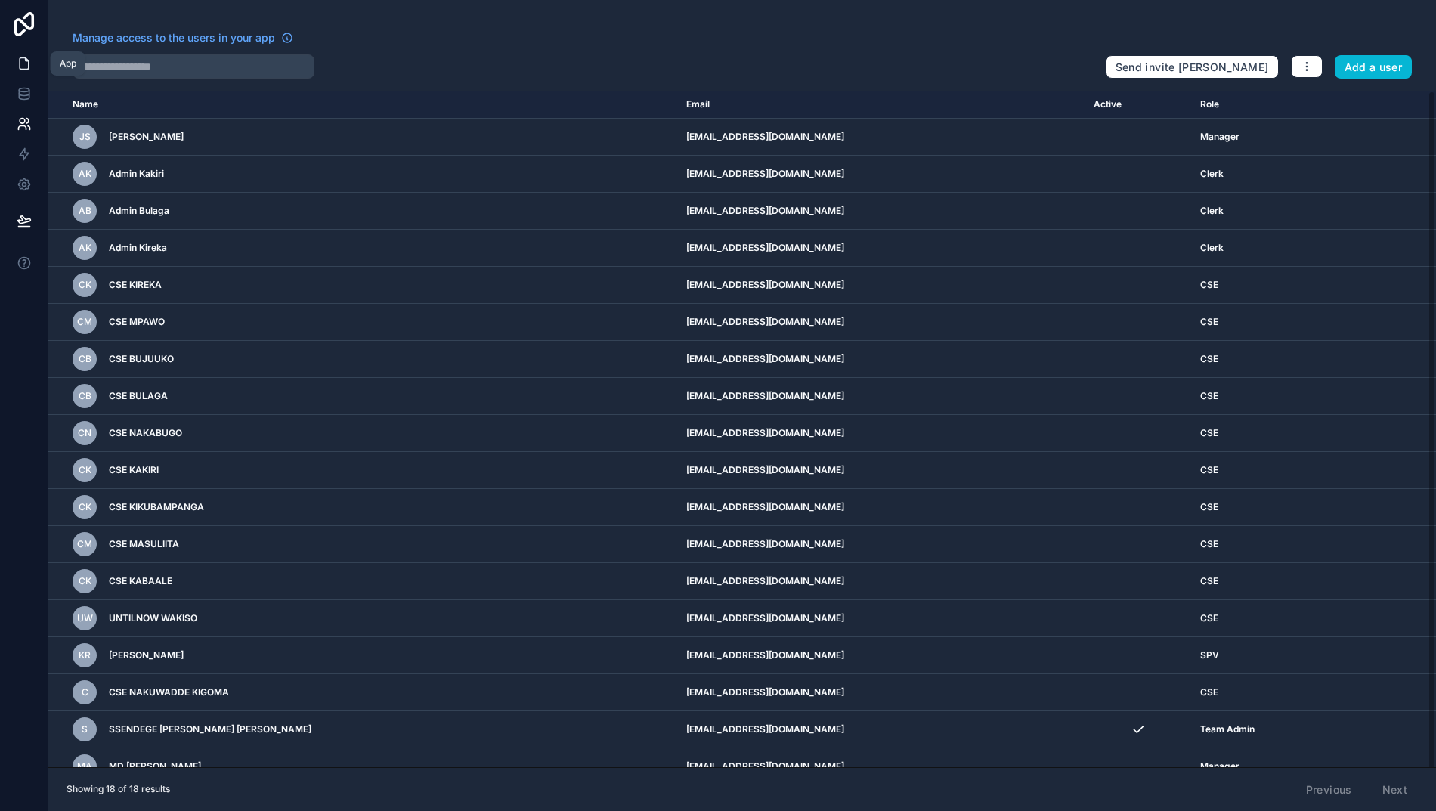
click at [20, 63] on icon at bounding box center [24, 63] width 15 height 15
